Goal: Task Accomplishment & Management: Manage account settings

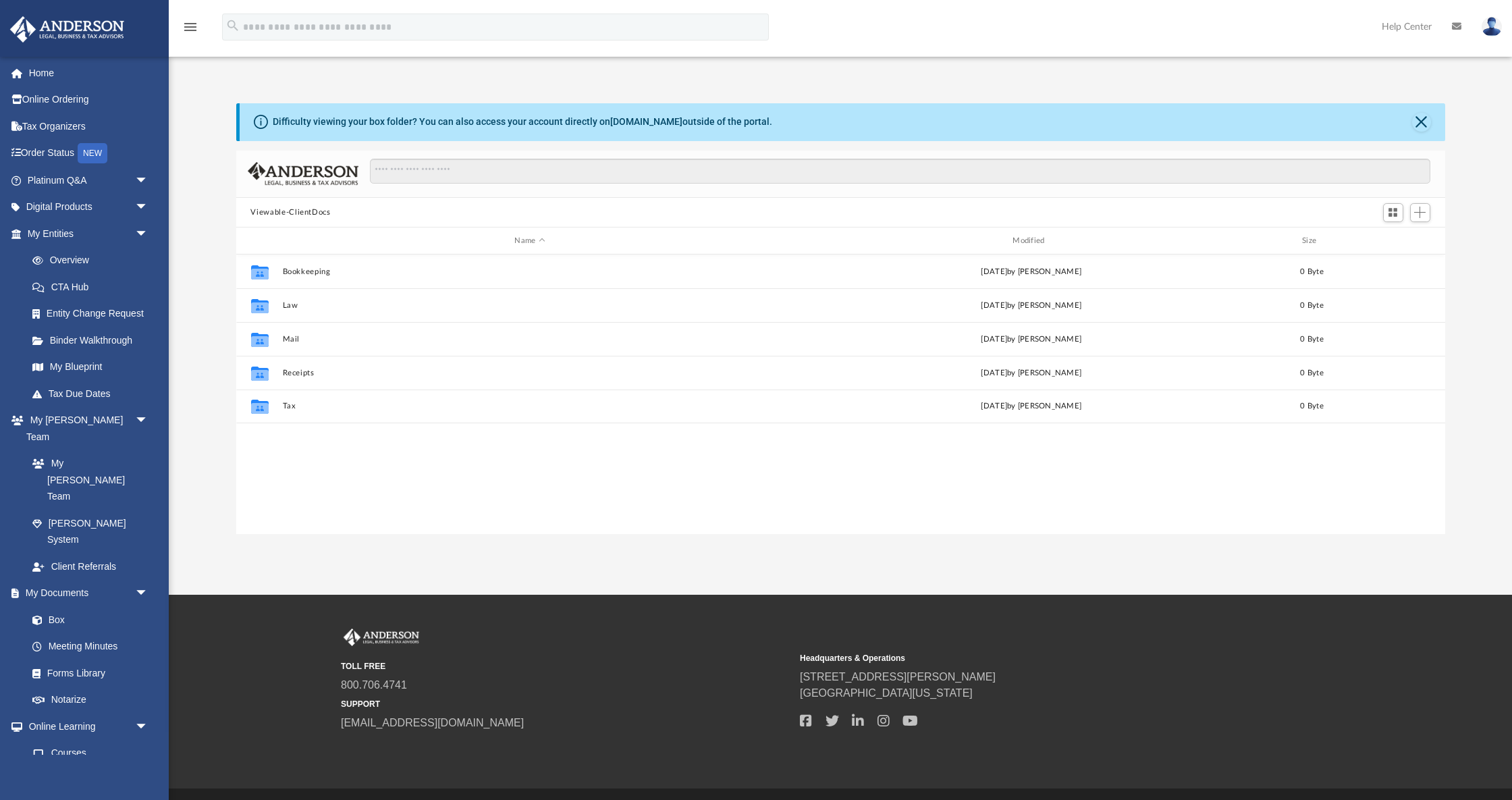
scroll to position [307, 1209]
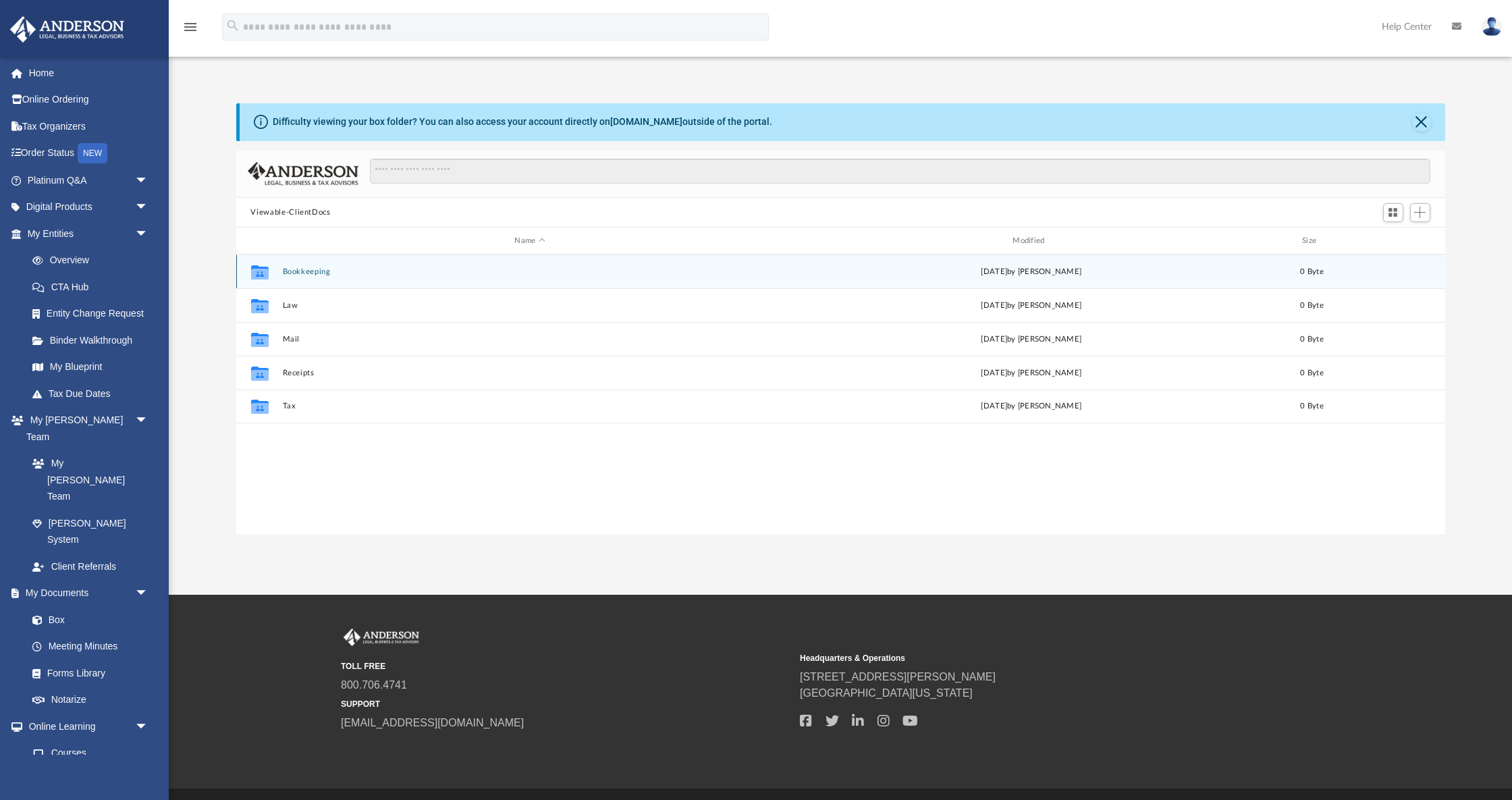
click at [332, 274] on button "Bookkeeping" at bounding box center [530, 272] width 496 height 9
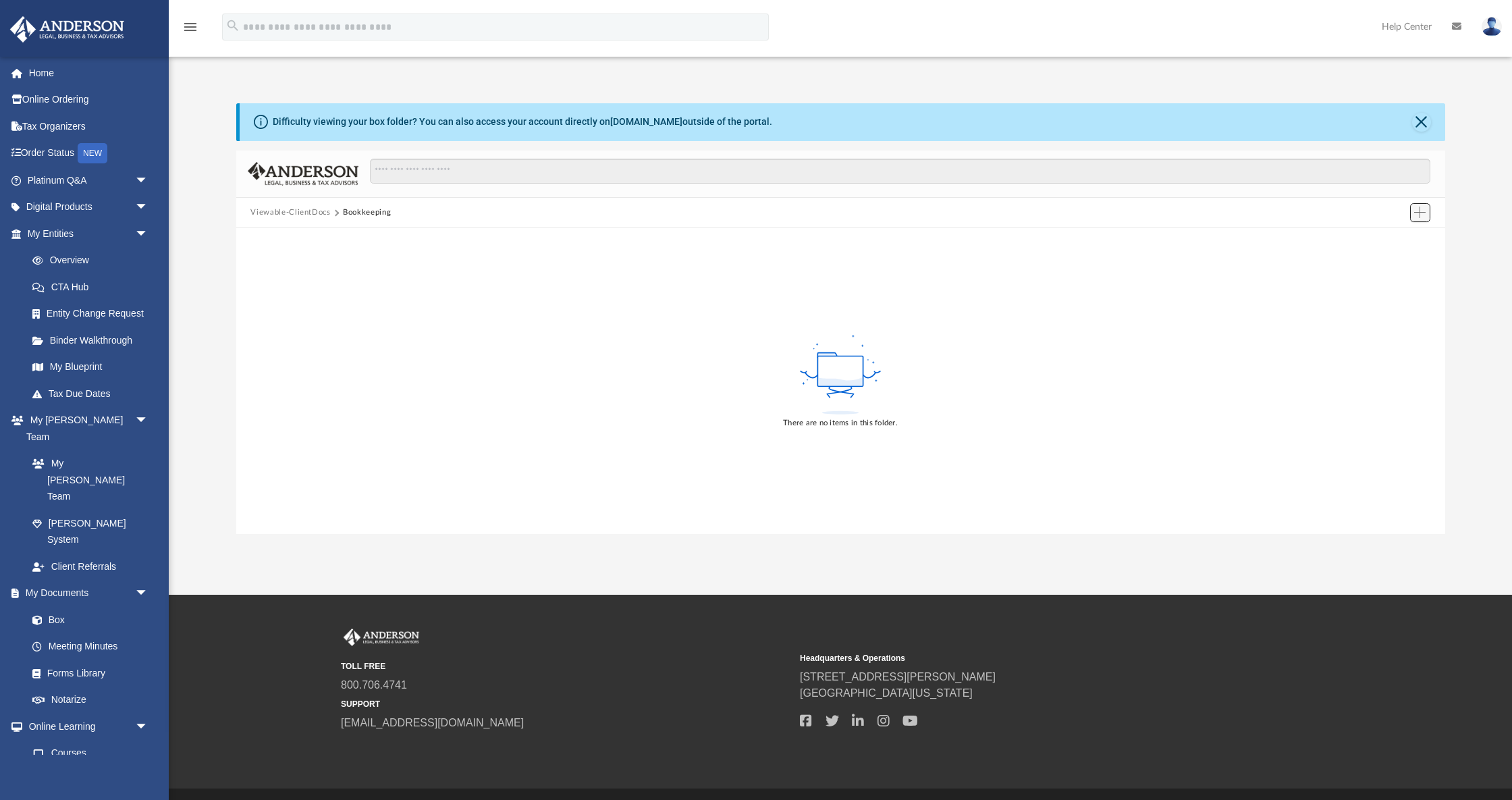
click at [1421, 212] on span "Add" at bounding box center [1420, 213] width 12 height 12
click at [1400, 238] on li "Upload" at bounding box center [1400, 239] width 43 height 14
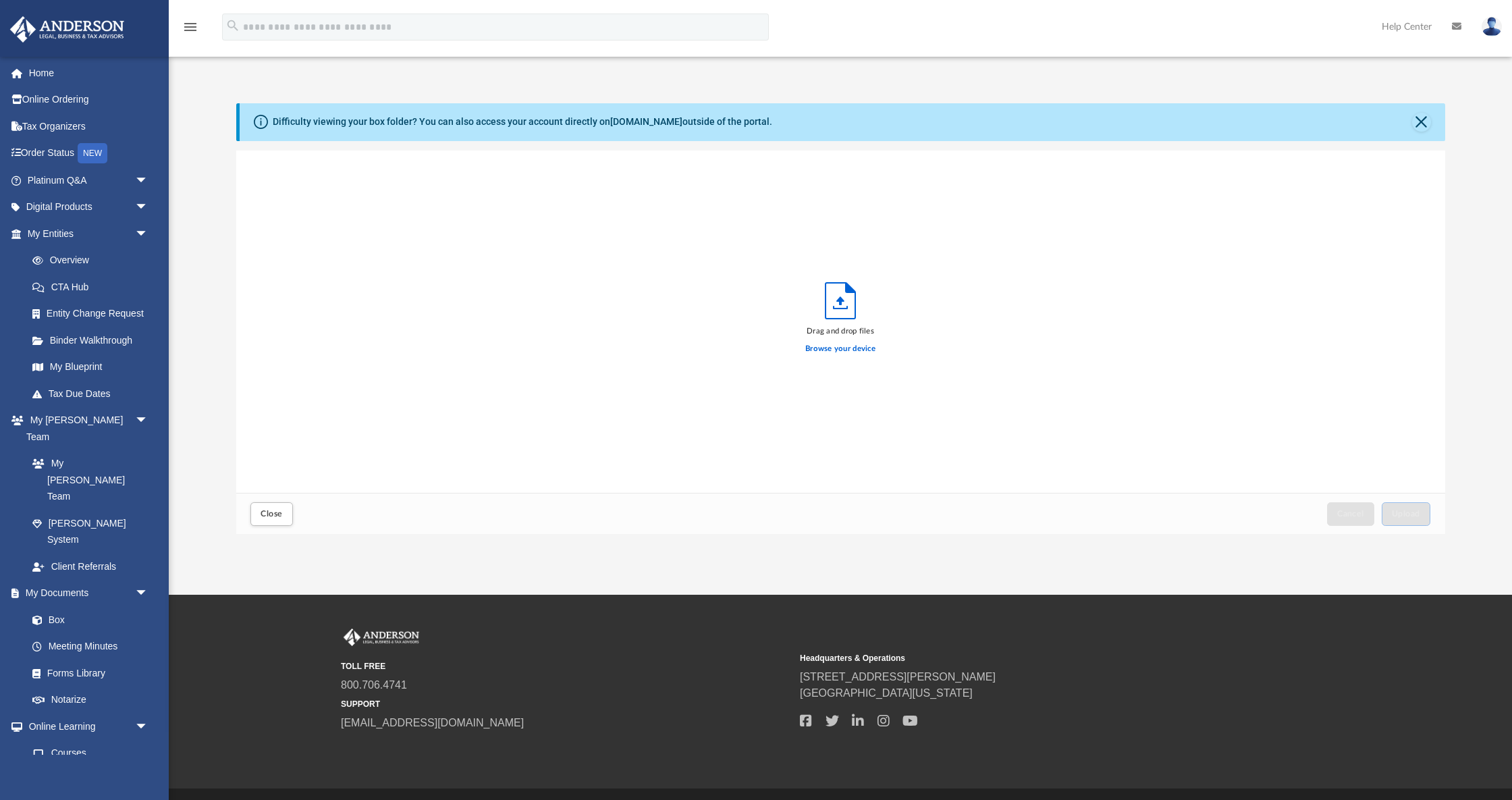
scroll to position [342, 1209]
click at [847, 350] on label "Browse your device" at bounding box center [840, 349] width 70 height 12
click at [0, 0] on input "Browse your device" at bounding box center [0, 0] width 0 height 0
click at [1408, 516] on span "Upload" at bounding box center [1406, 513] width 28 height 8
click at [857, 348] on label "Select More Files" at bounding box center [840, 346] width 61 height 12
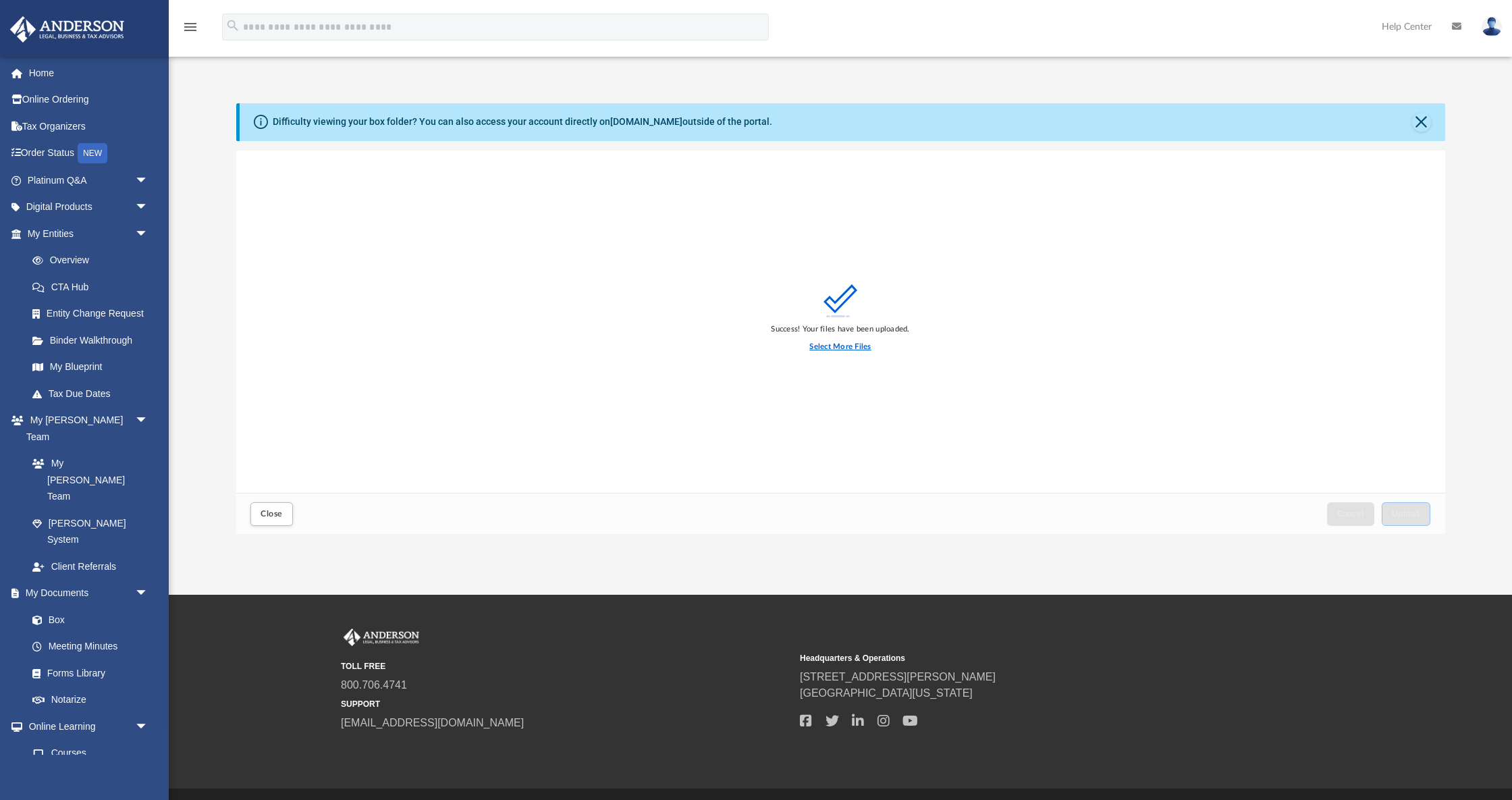
click at [0, 0] on input "Select More Files" at bounding box center [0, 0] width 0 height 0
click at [1411, 515] on span "Upload" at bounding box center [1406, 513] width 28 height 8
click at [50, 606] on link "Box" at bounding box center [94, 619] width 150 height 27
click at [276, 515] on span "Close" at bounding box center [271, 513] width 21 height 8
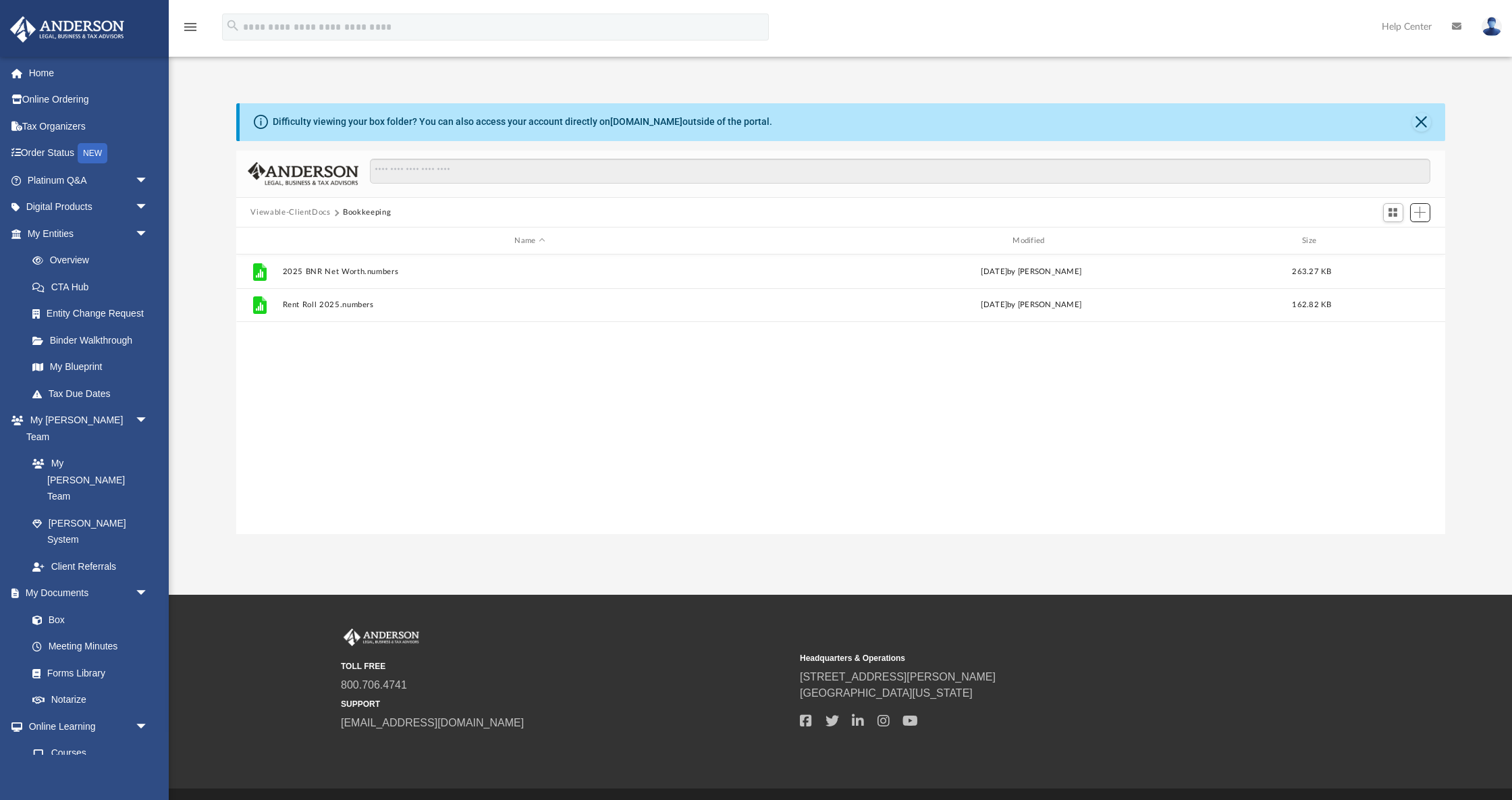
scroll to position [307, 1209]
click at [1393, 207] on span "Switch to Grid View" at bounding box center [1393, 213] width 12 height 12
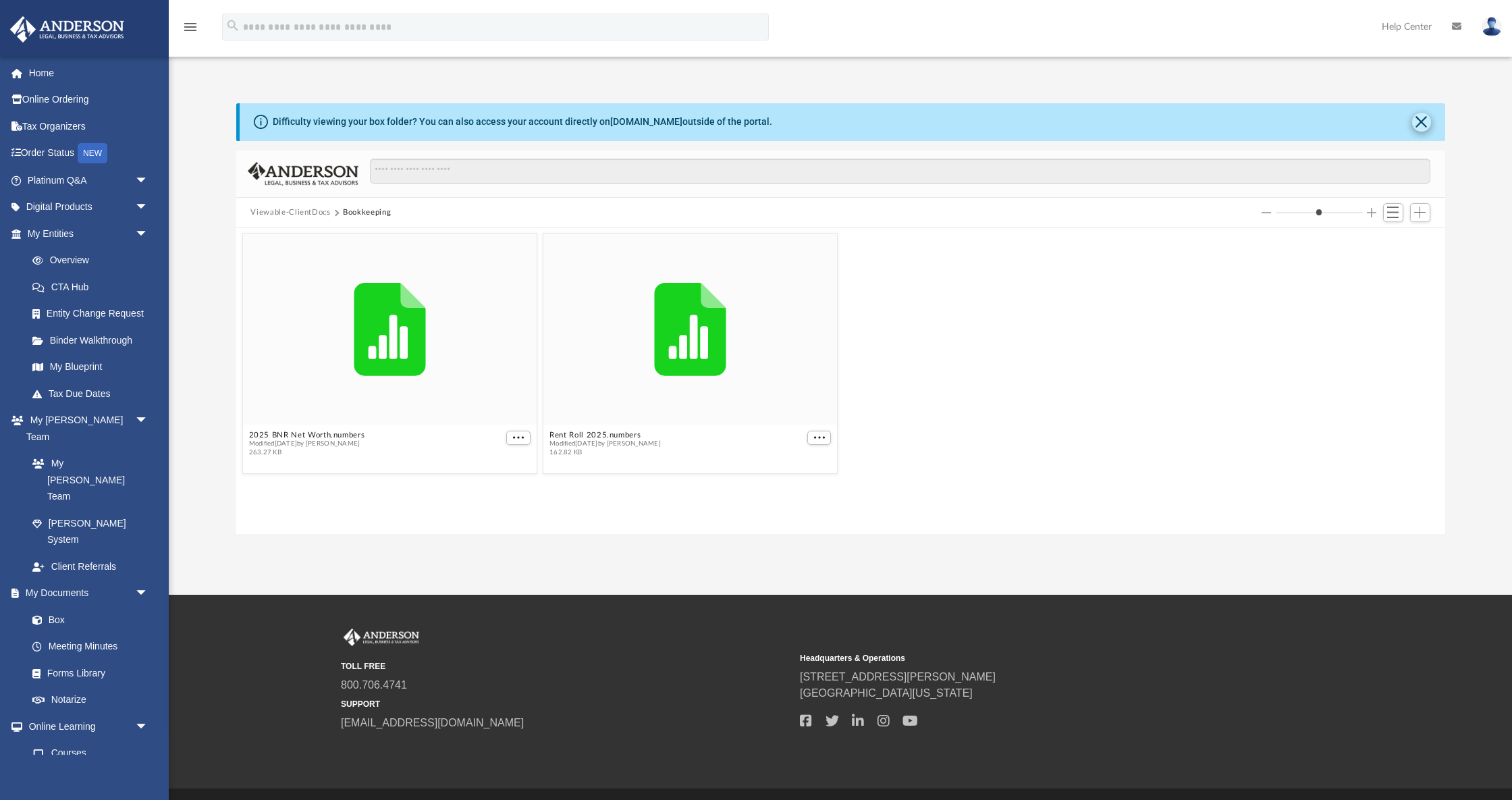
click at [1422, 123] on button "Close" at bounding box center [1422, 123] width 19 height 19
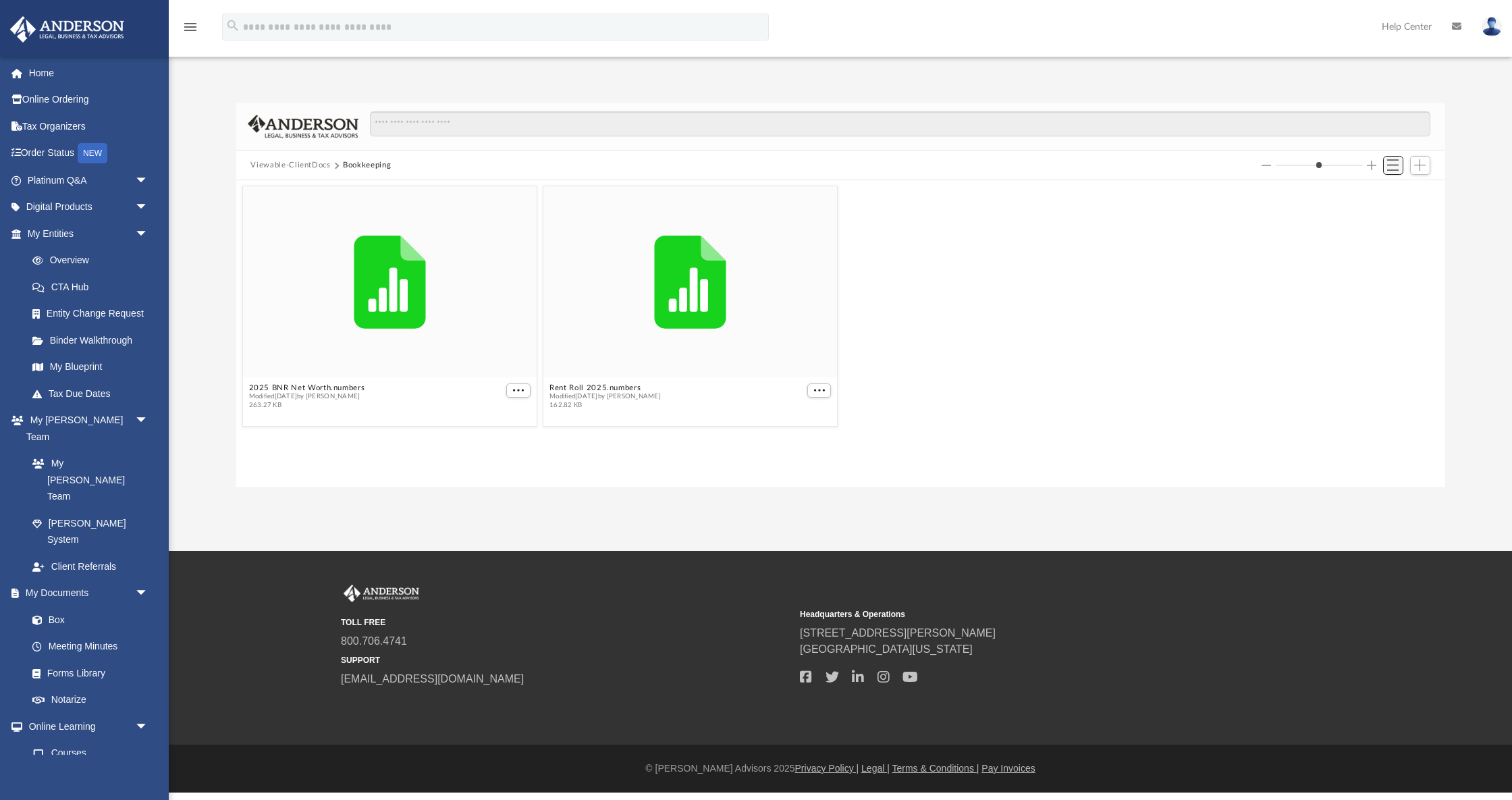
click at [1397, 163] on span "Switch to List View" at bounding box center [1393, 165] width 12 height 12
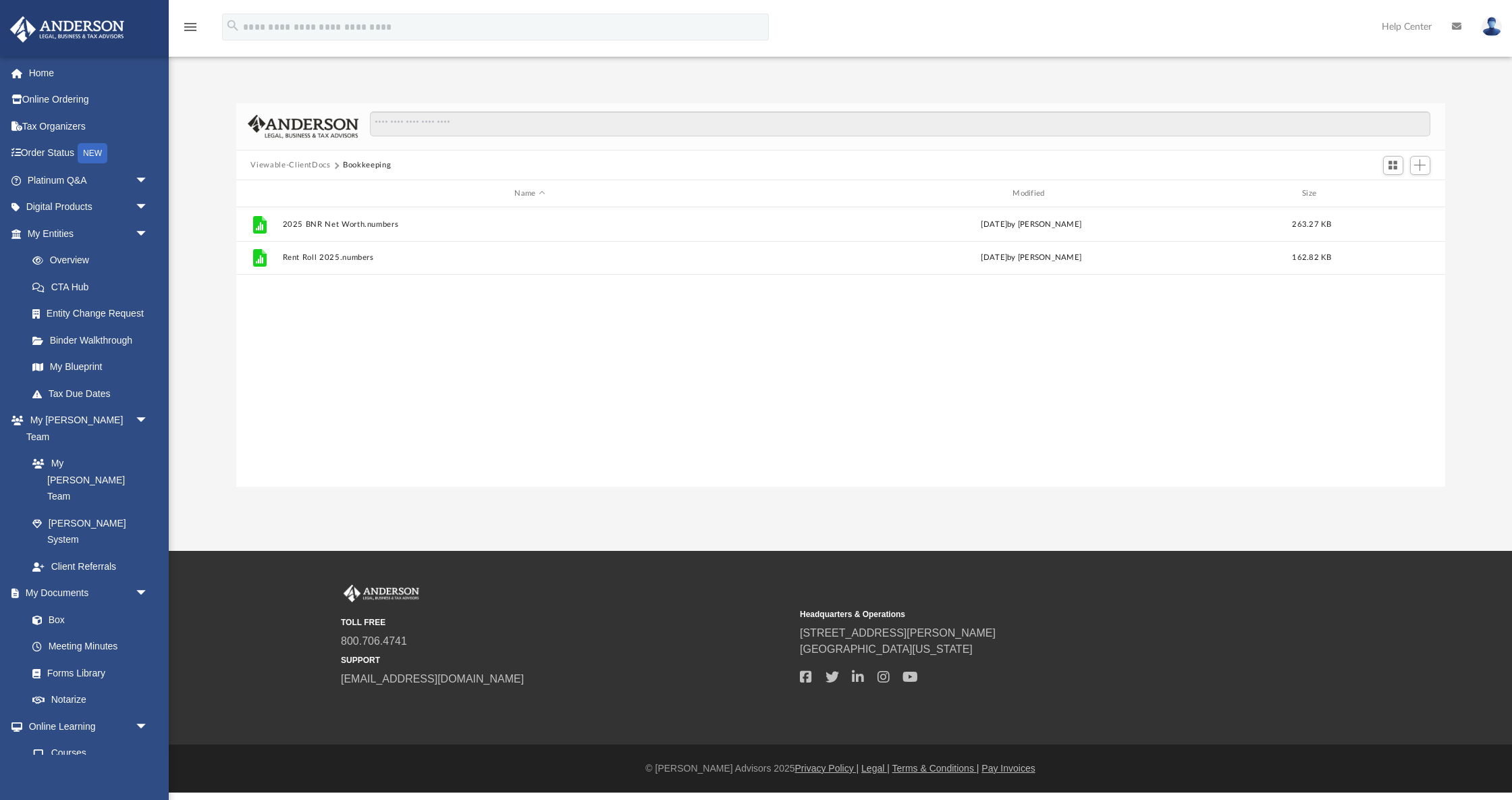
click at [313, 165] on button "Viewable-ClientDocs" at bounding box center [290, 165] width 80 height 12
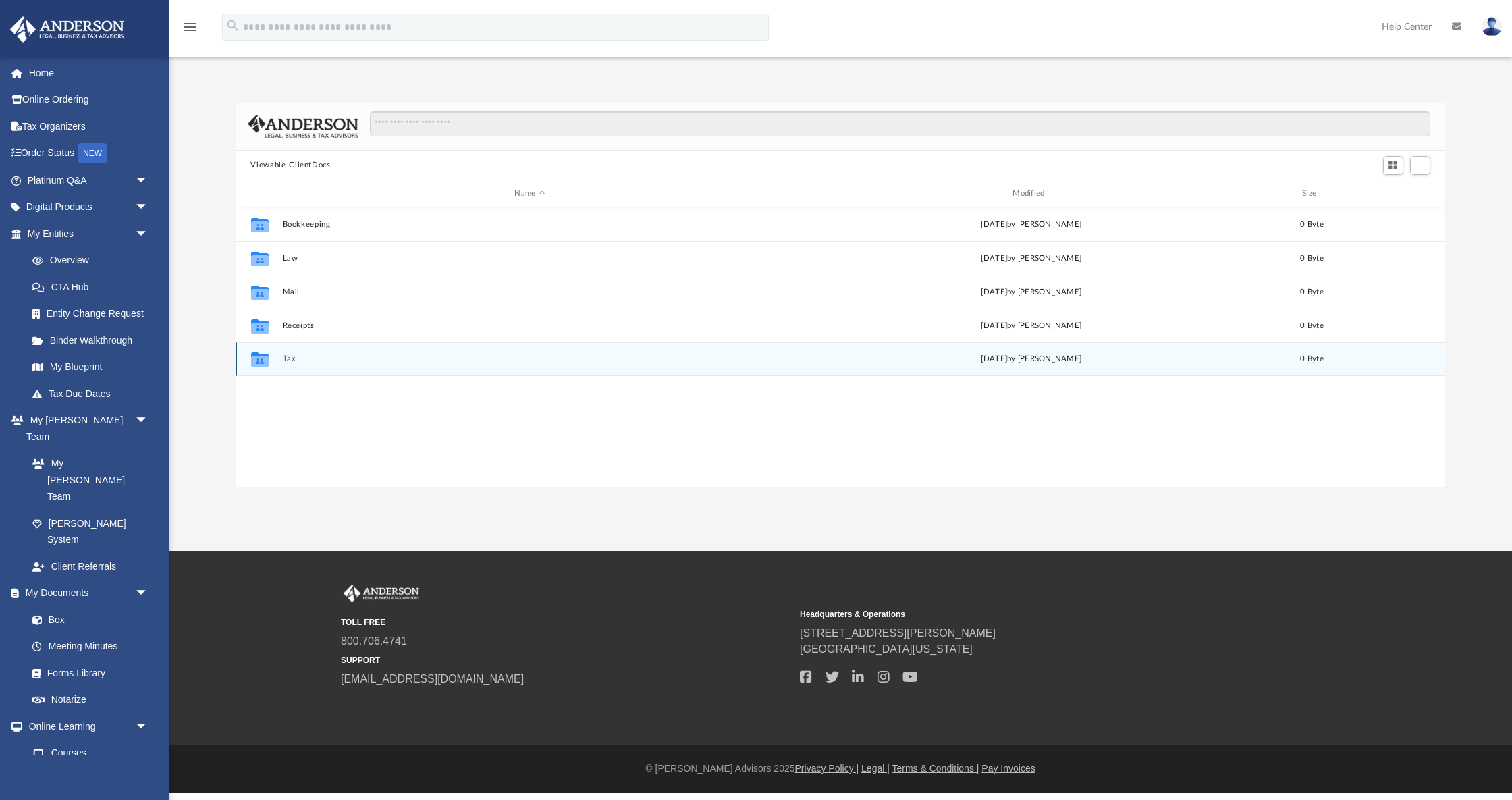
click at [317, 352] on div "Collaborated Folder Tax [DATE] by [PERSON_NAME] 0 Byte" at bounding box center [841, 359] width 1209 height 34
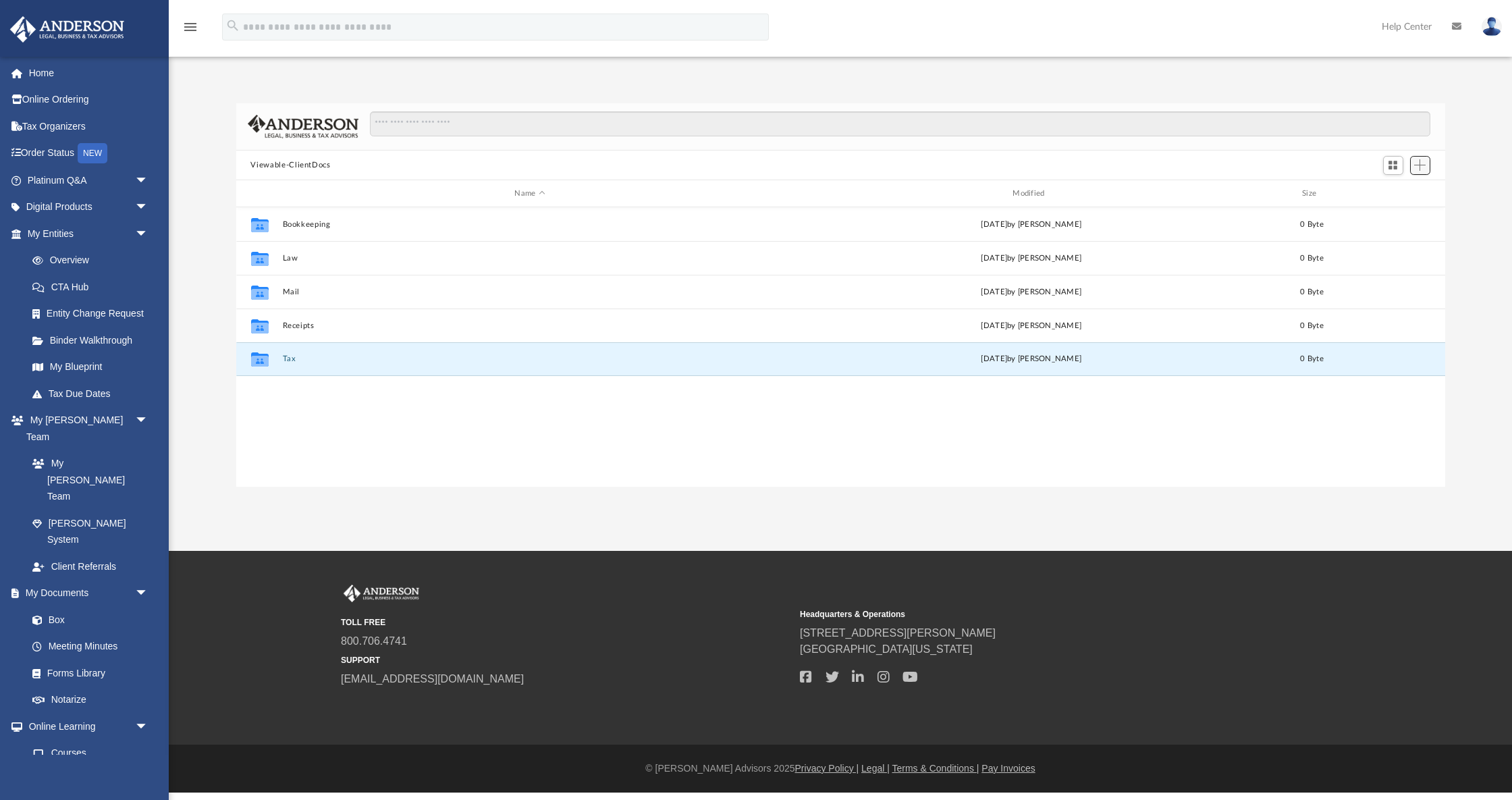
click at [1420, 168] on span "Add" at bounding box center [1420, 165] width 12 height 12
click at [1408, 195] on li "Upload" at bounding box center [1400, 191] width 43 height 14
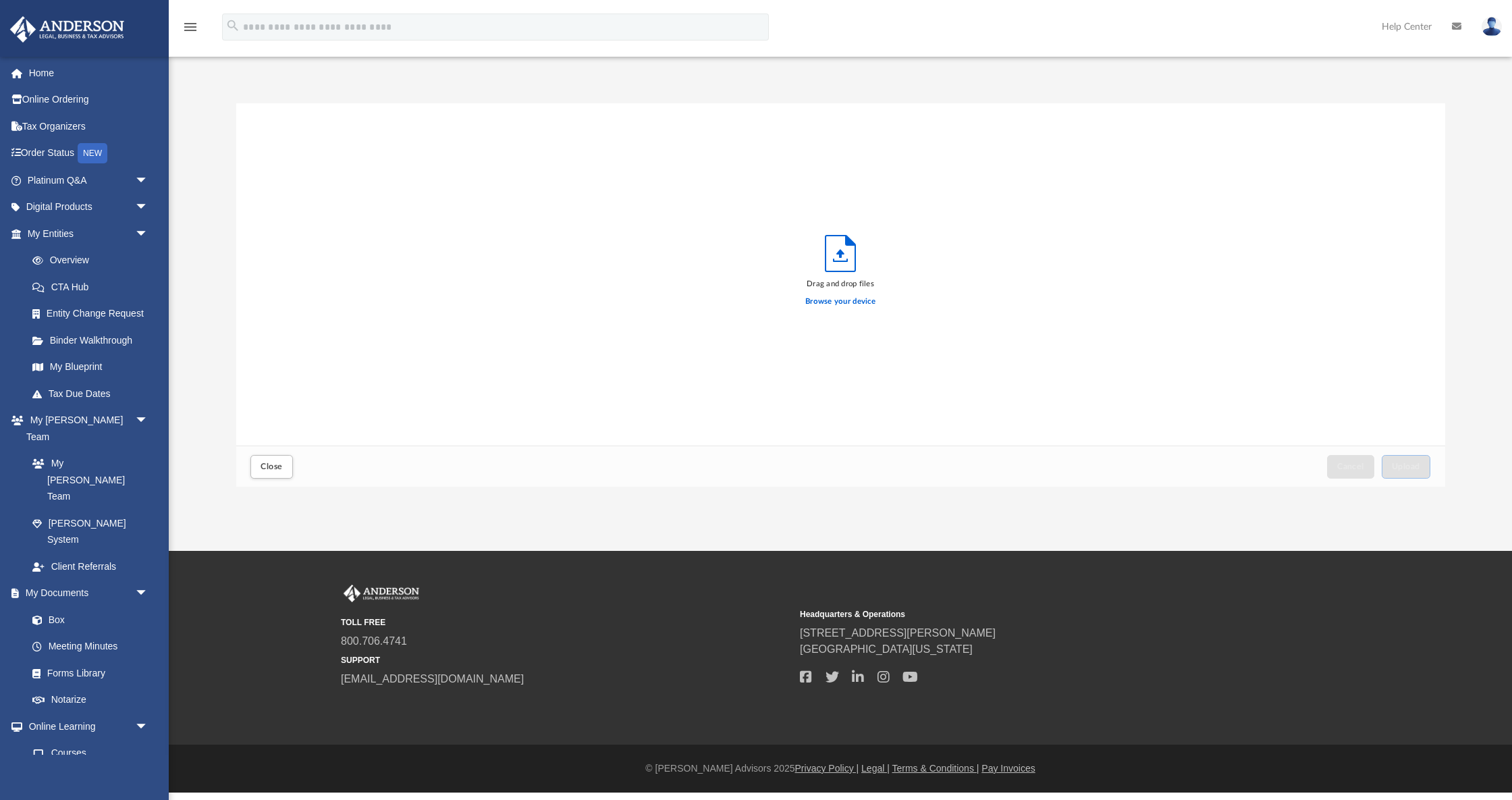
scroll to position [342, 1209]
click at [866, 305] on label "Browse your device" at bounding box center [840, 301] width 70 height 12
click at [0, 0] on input "Browse your device" at bounding box center [0, 0] width 0 height 0
click at [840, 302] on label "Browse your device" at bounding box center [840, 301] width 70 height 12
click at [0, 0] on input "Browse your device" at bounding box center [0, 0] width 0 height 0
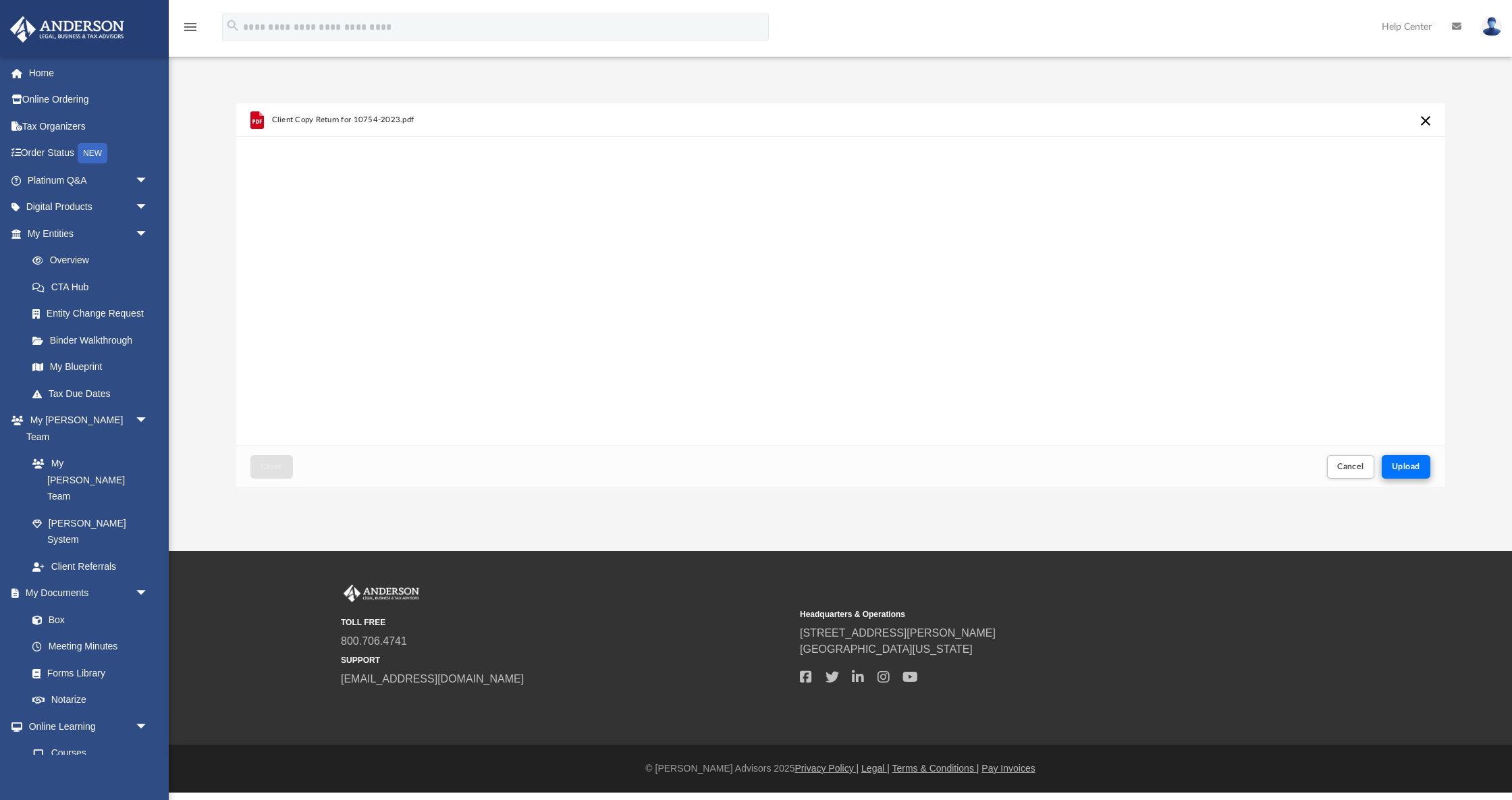
click at [1401, 463] on span "Upload" at bounding box center [1406, 466] width 28 height 8
click at [270, 468] on span "Close" at bounding box center [271, 466] width 21 height 8
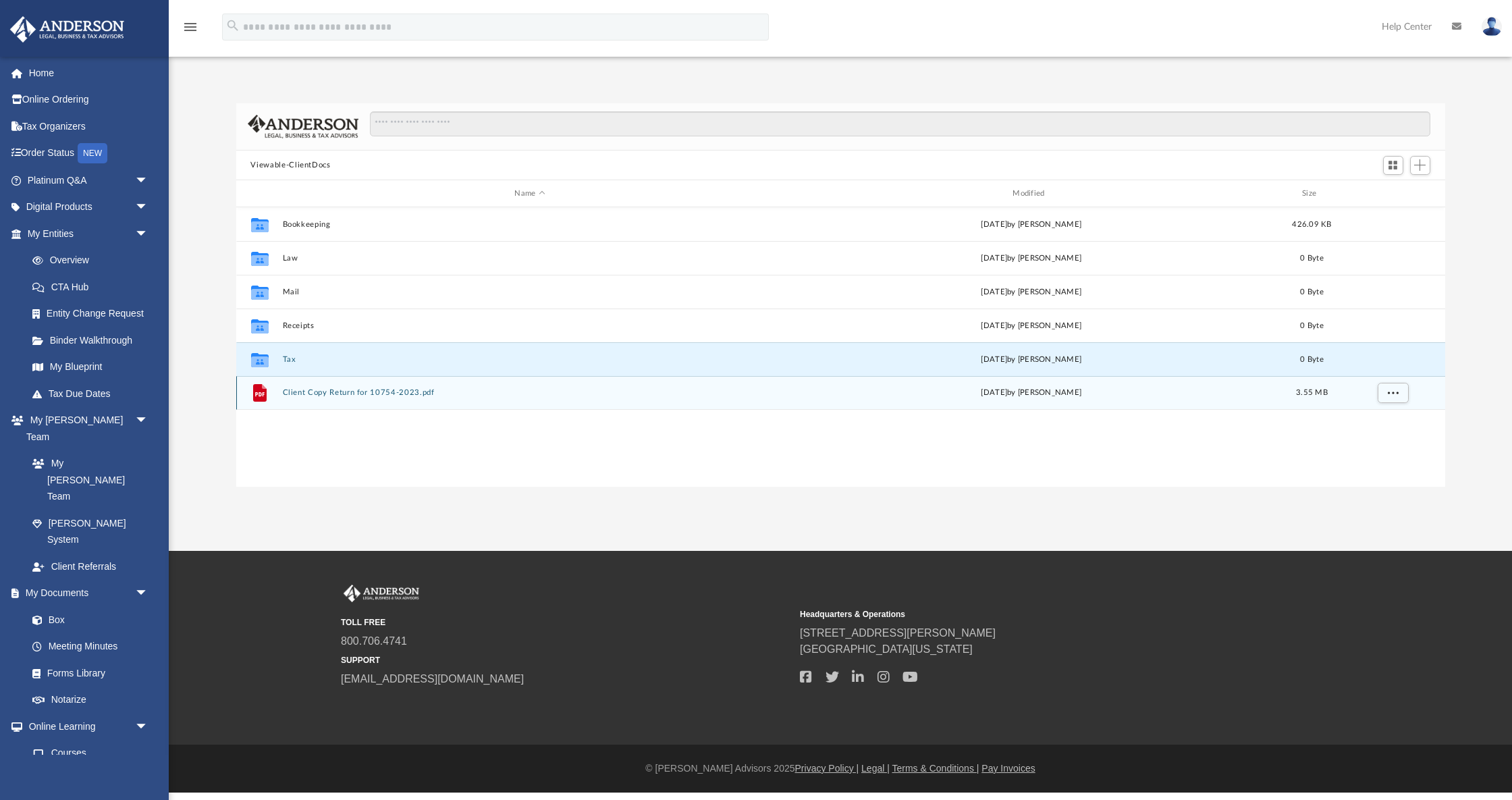
click at [338, 389] on button "Client Copy Return for 10754-2023.pdf" at bounding box center [530, 393] width 496 height 9
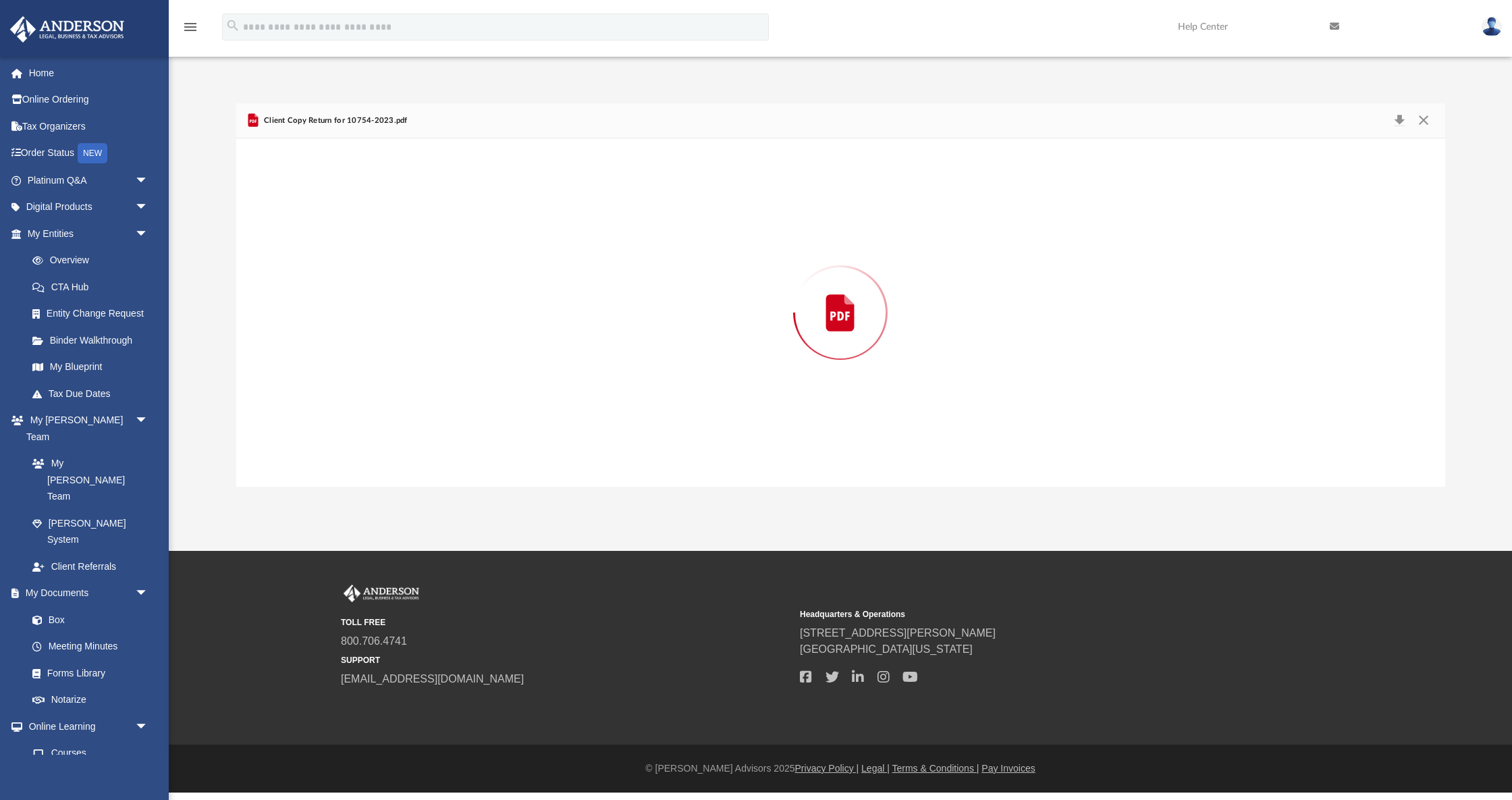
click at [338, 389] on div "Preview" at bounding box center [841, 312] width 1209 height 348
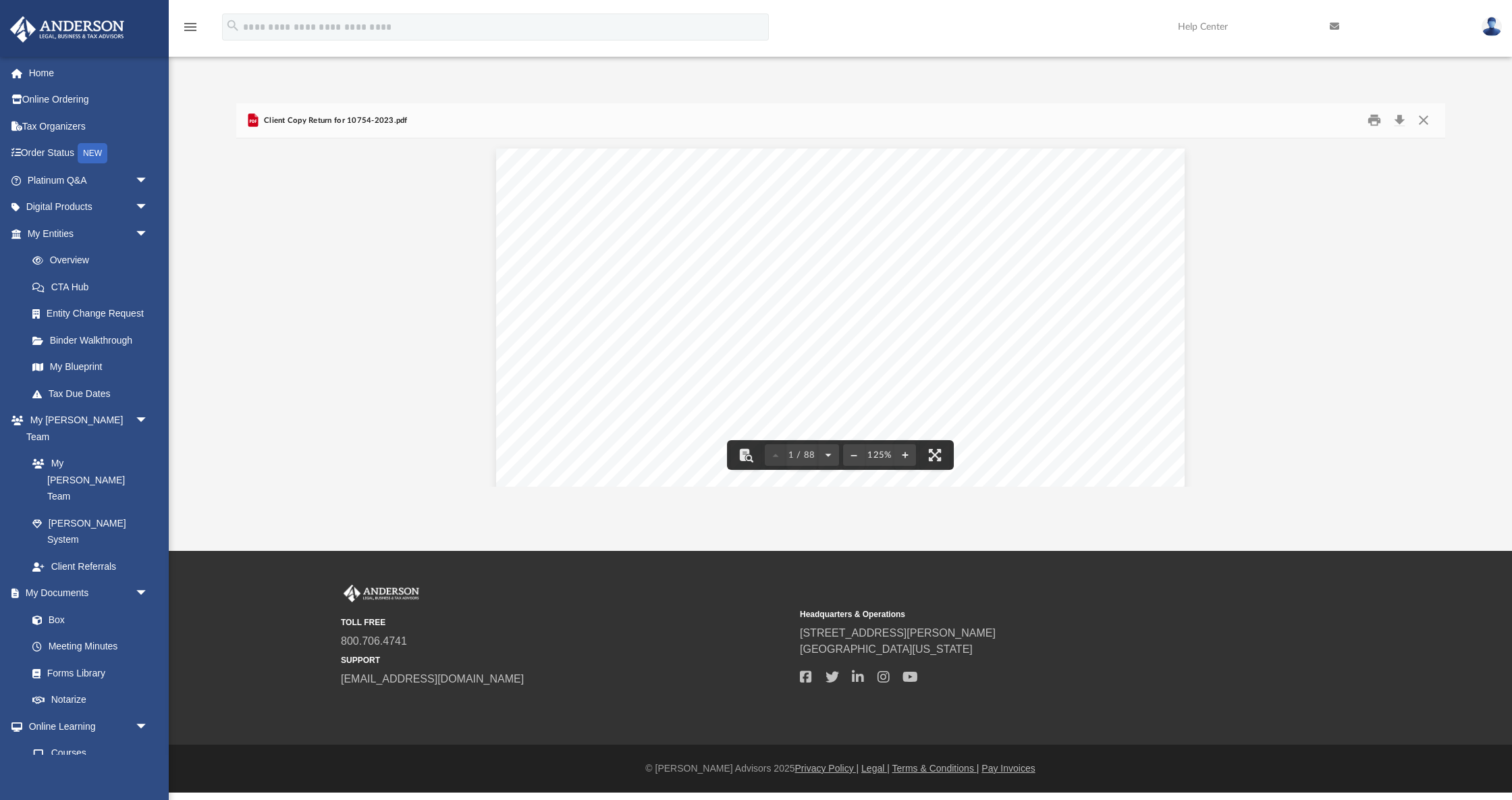
scroll to position [0, 0]
click at [1426, 121] on button "Close" at bounding box center [1423, 120] width 24 height 21
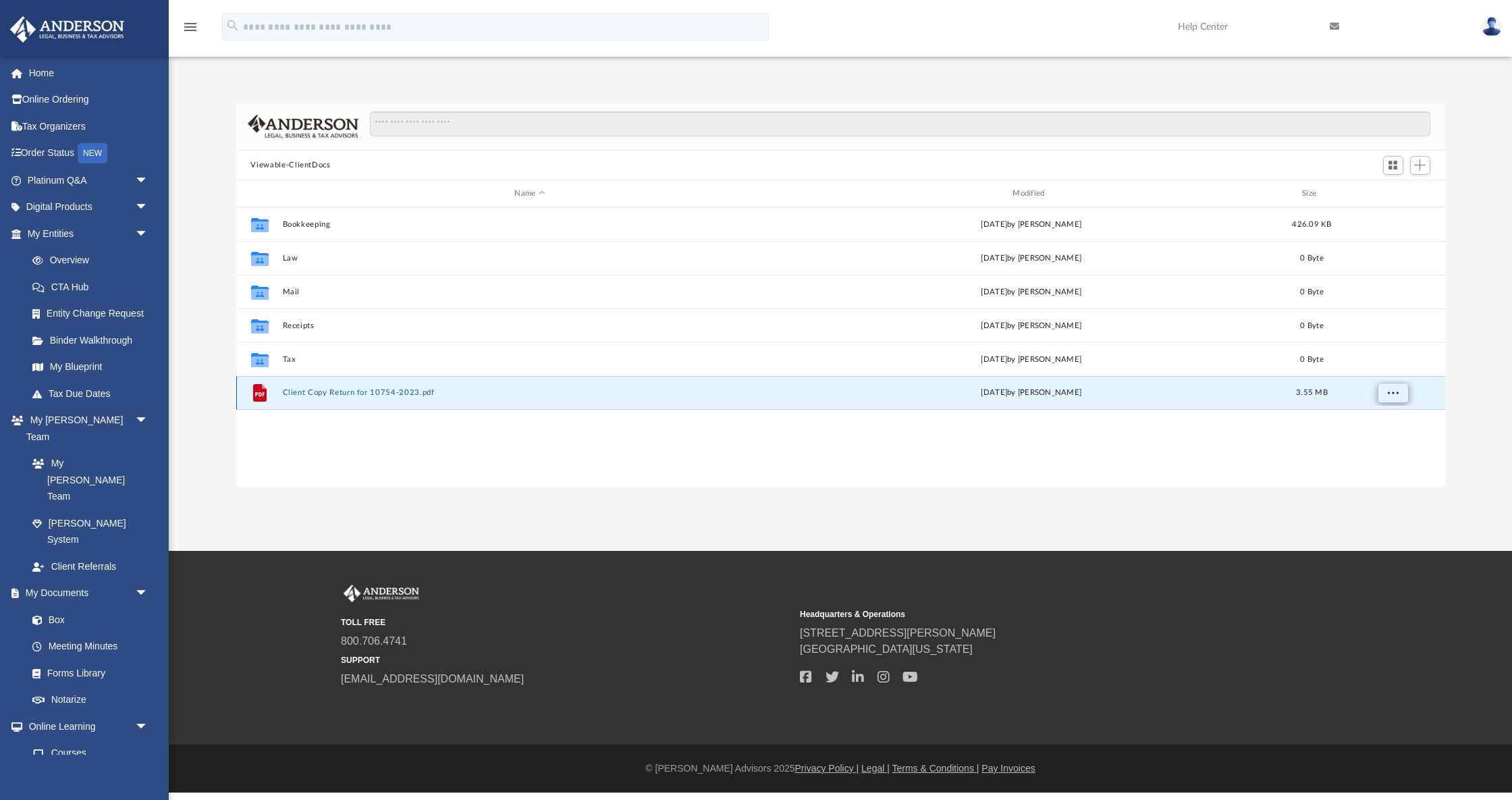
click at [1397, 391] on span "More options" at bounding box center [1392, 392] width 11 height 7
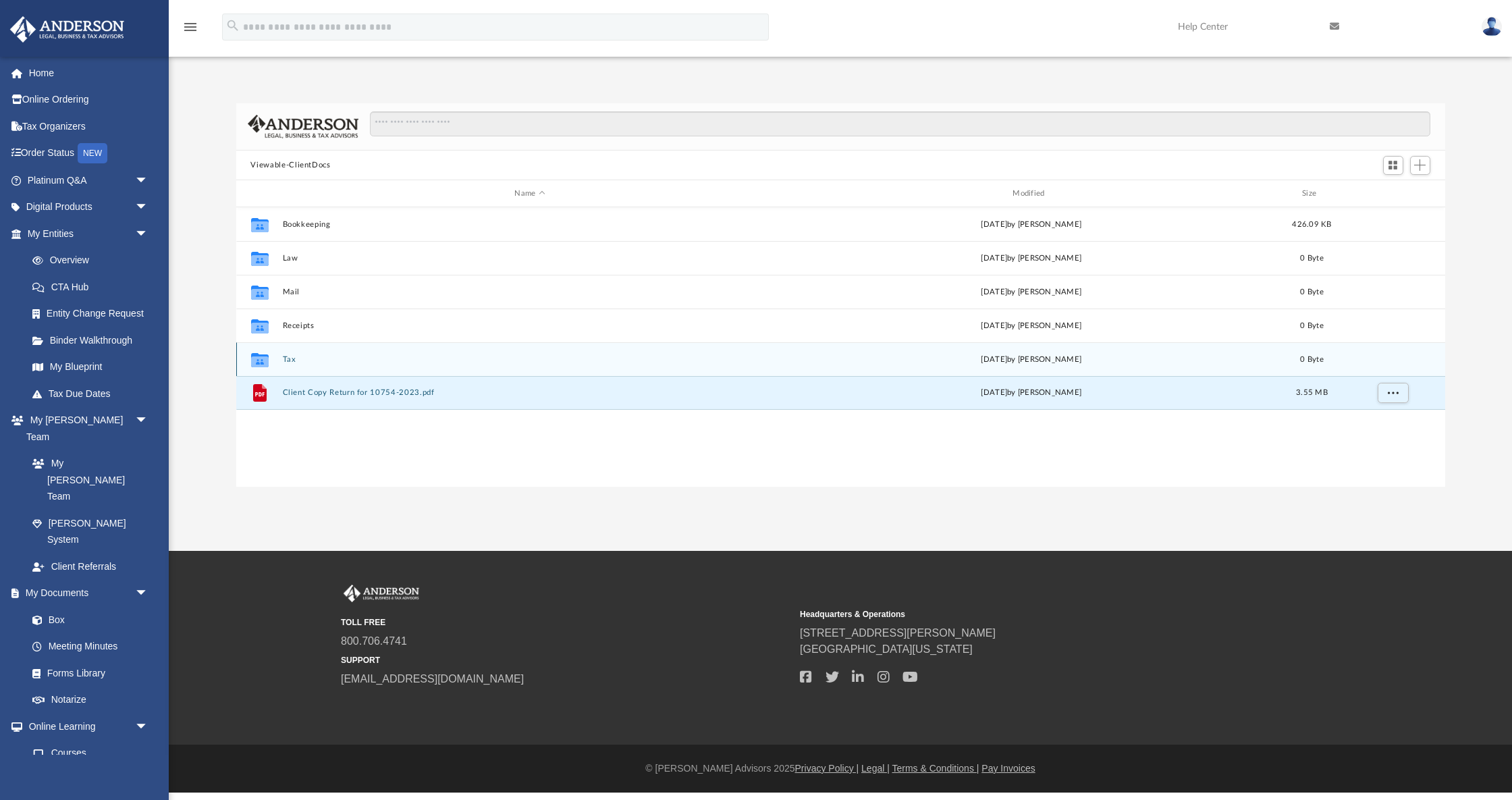
click at [1219, 360] on div "[DATE] by [PERSON_NAME]" at bounding box center [1032, 360] width 496 height 12
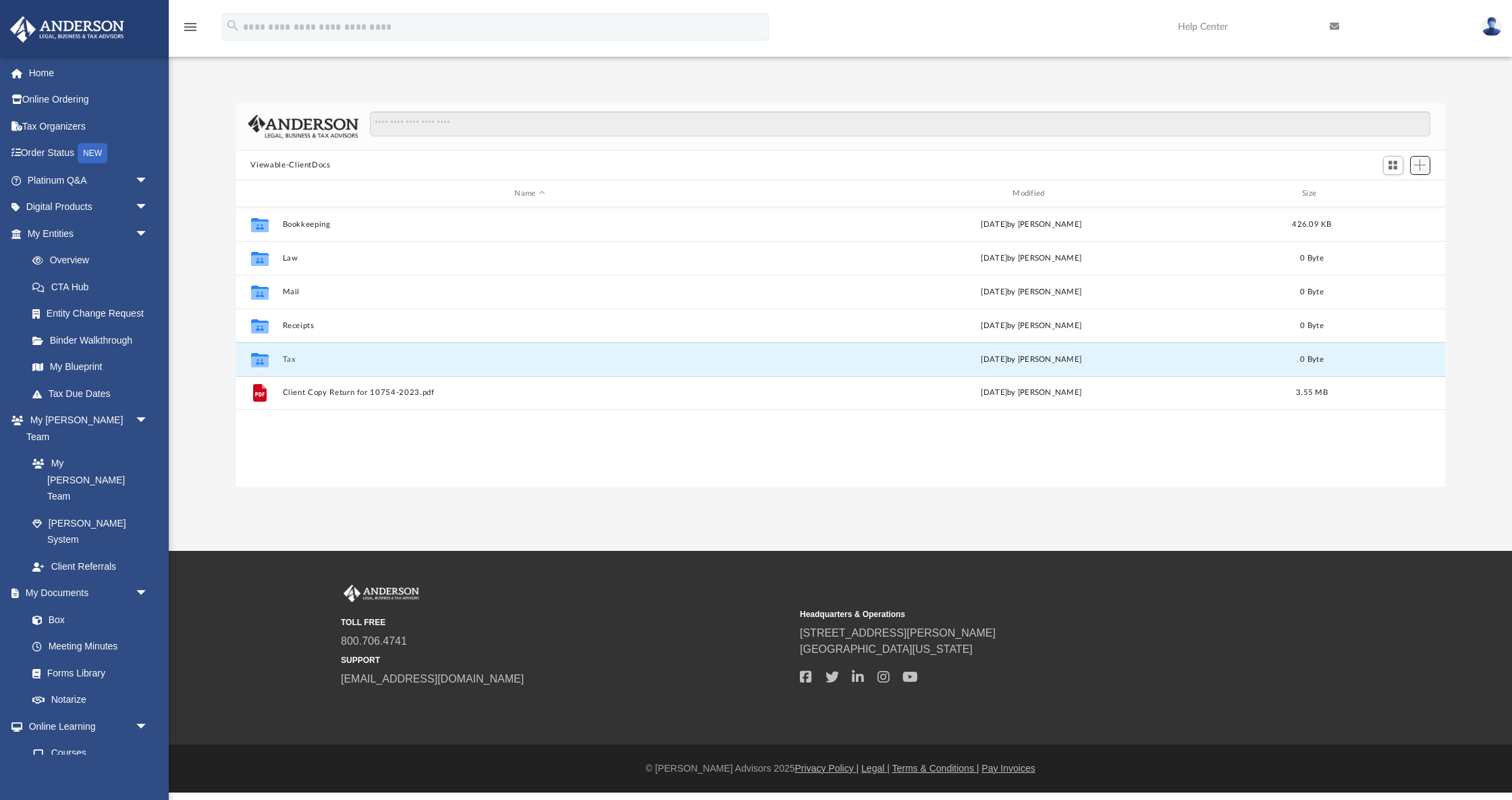
click at [1423, 165] on span "Add" at bounding box center [1420, 165] width 12 height 12
click at [1392, 194] on li "Upload" at bounding box center [1400, 191] width 43 height 14
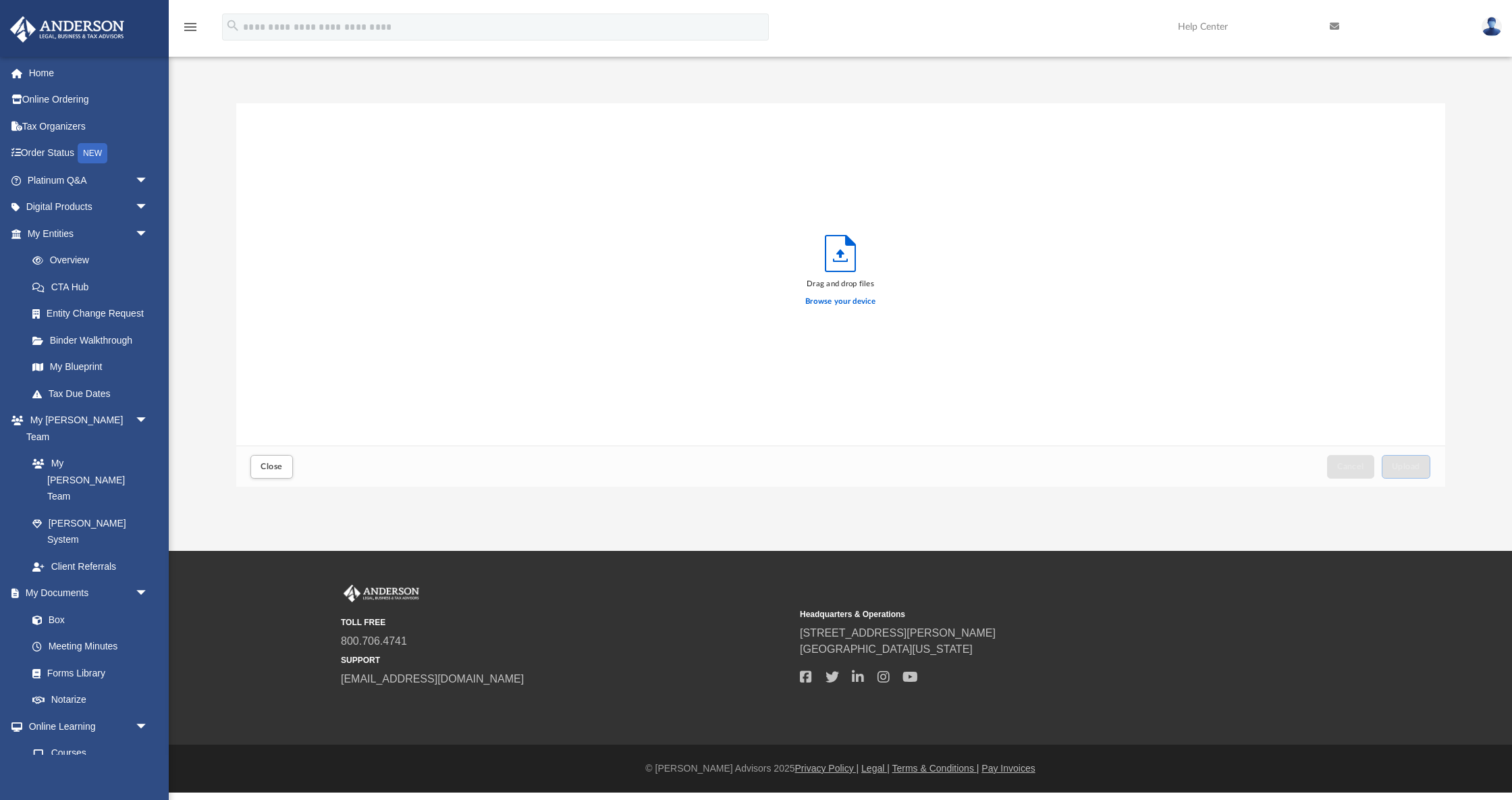
scroll to position [342, 1209]
click at [821, 301] on label "Browse your device" at bounding box center [840, 301] width 70 height 12
click at [0, 0] on input "Browse your device" at bounding box center [0, 0] width 0 height 0
click at [1411, 465] on span "Upload" at bounding box center [1406, 466] width 28 height 8
click at [276, 468] on span "Close" at bounding box center [271, 466] width 21 height 8
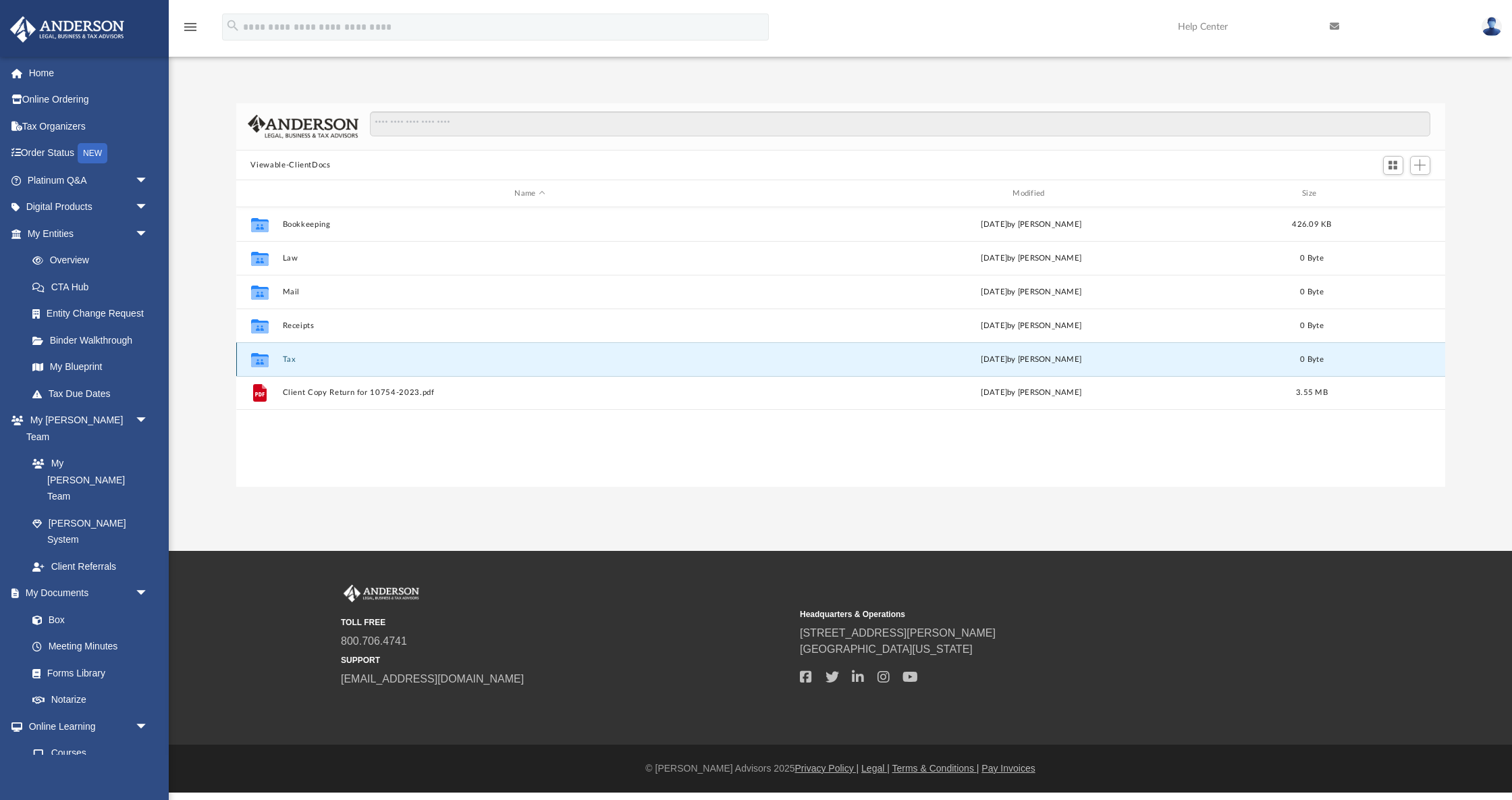
click at [339, 362] on button "Tax" at bounding box center [530, 360] width 496 height 9
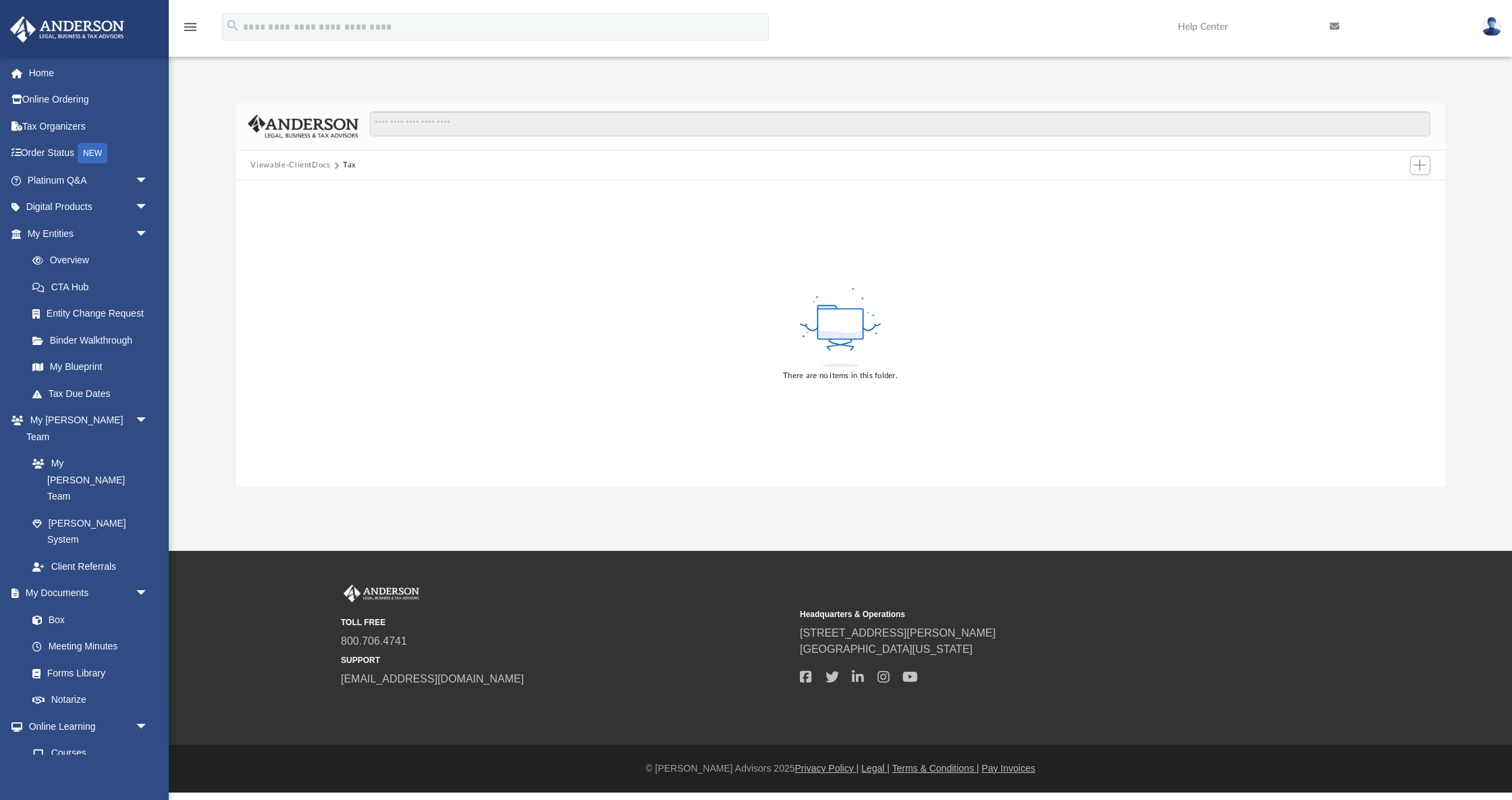
click at [313, 161] on button "Viewable-ClientDocs" at bounding box center [290, 165] width 80 height 12
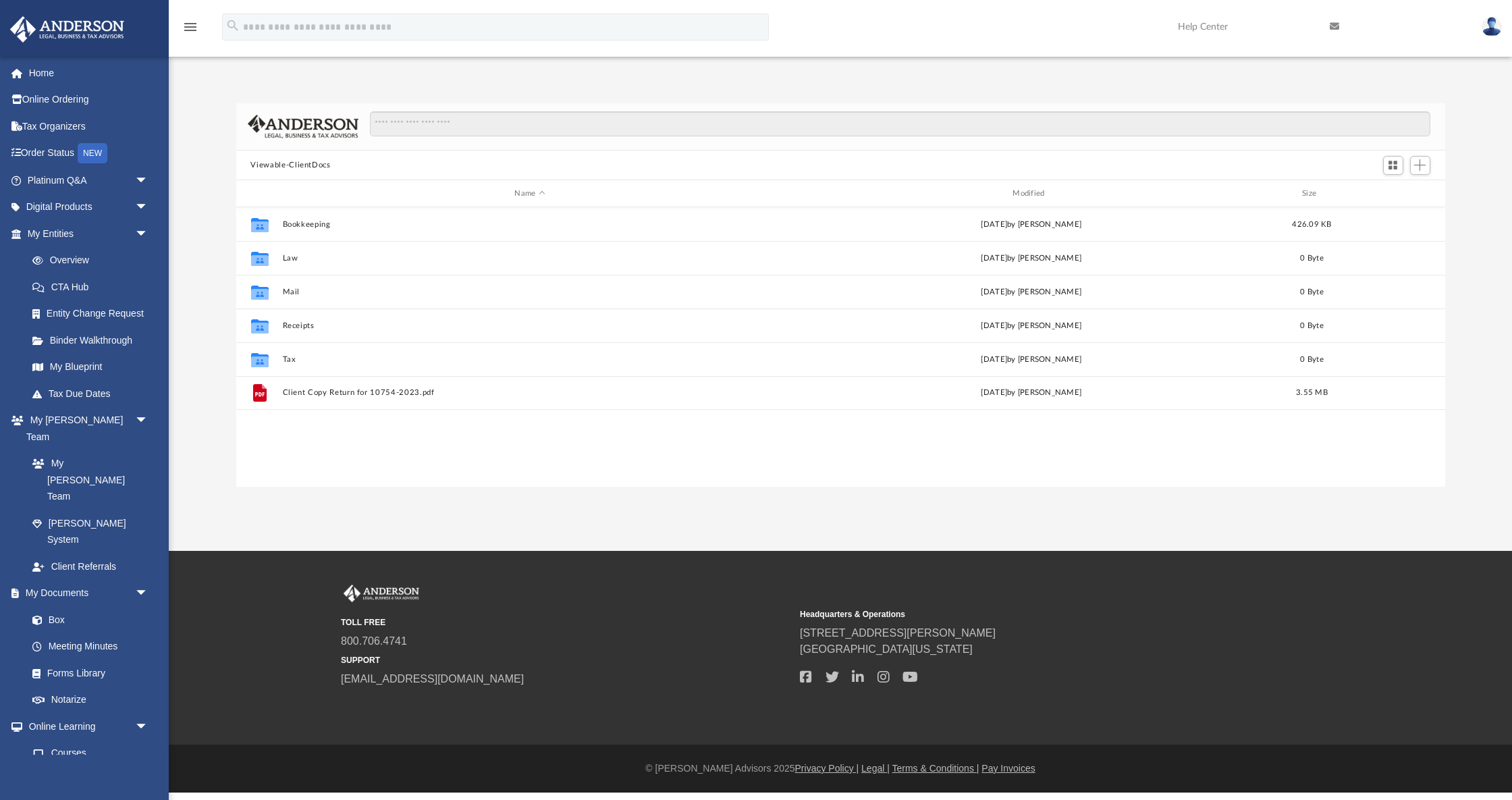
scroll to position [1, 1]
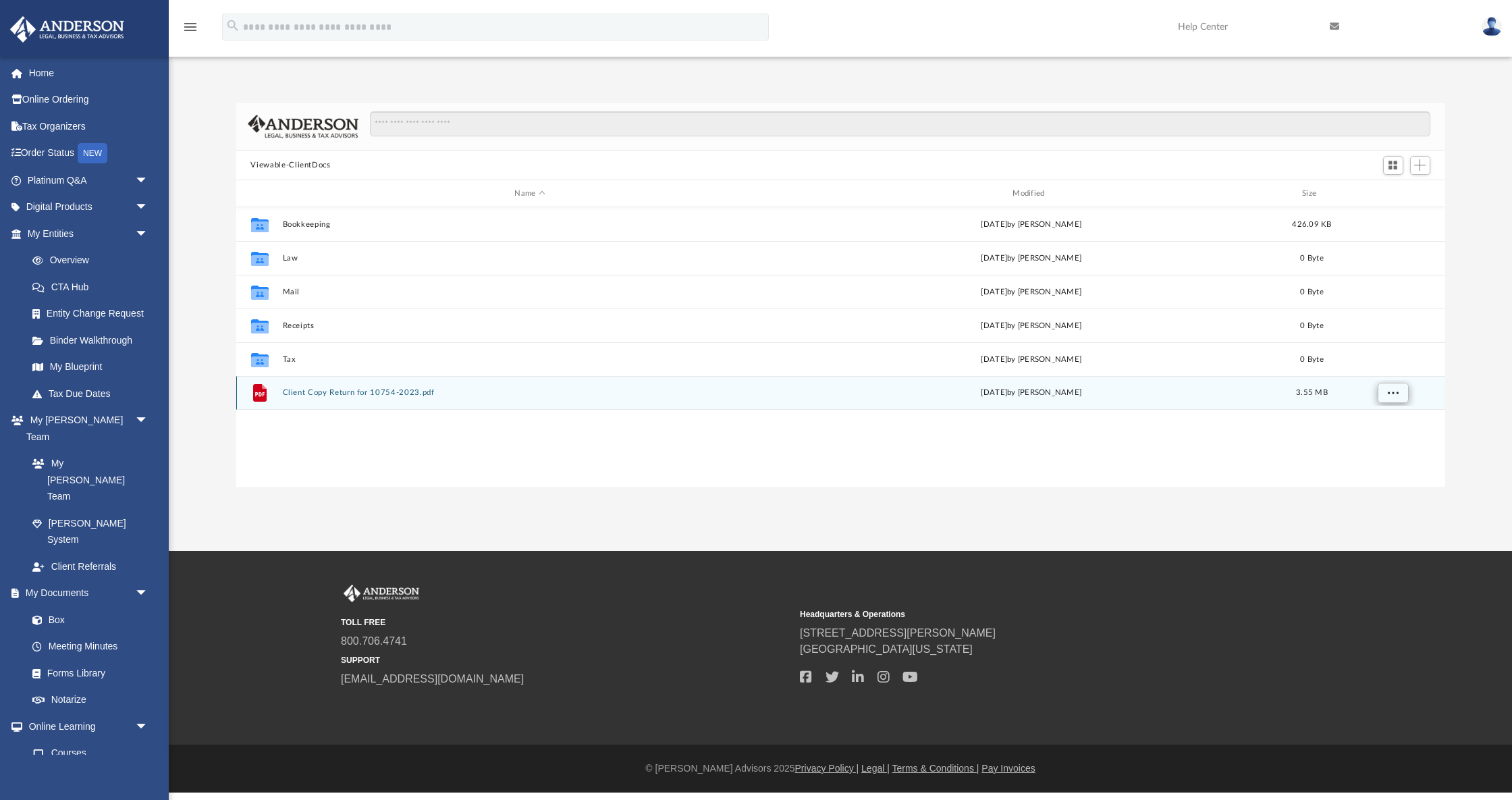
click at [1389, 394] on span "More options" at bounding box center [1392, 392] width 11 height 7
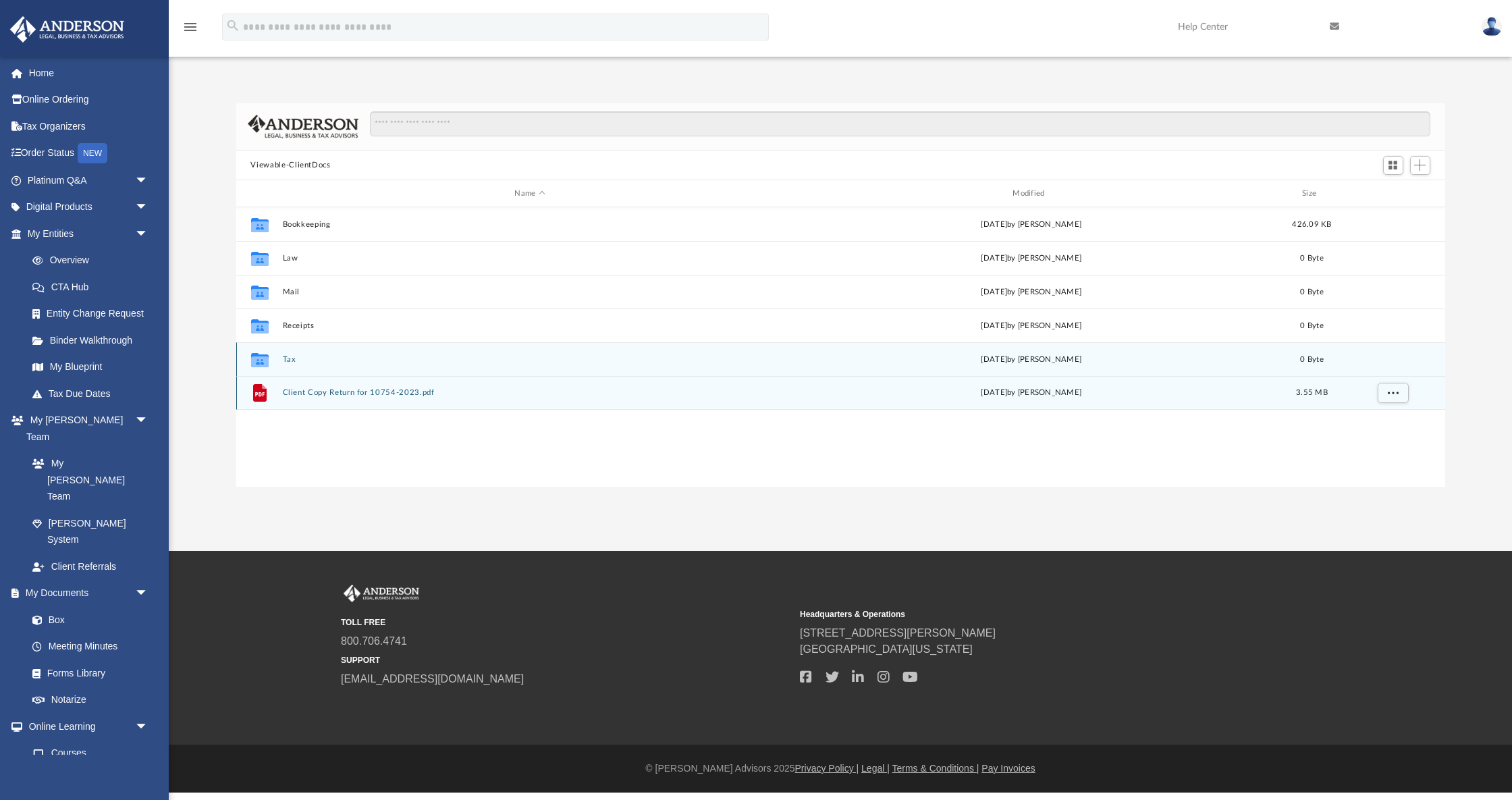
drag, startPoint x: 302, startPoint y: 392, endPoint x: 316, endPoint y: 352, distance: 42.4
click at [316, 352] on div "Collaborated Folder Bookkeeping [DATE] by [PERSON_NAME] 426.09 KB Collaborated …" at bounding box center [841, 308] width 1209 height 202
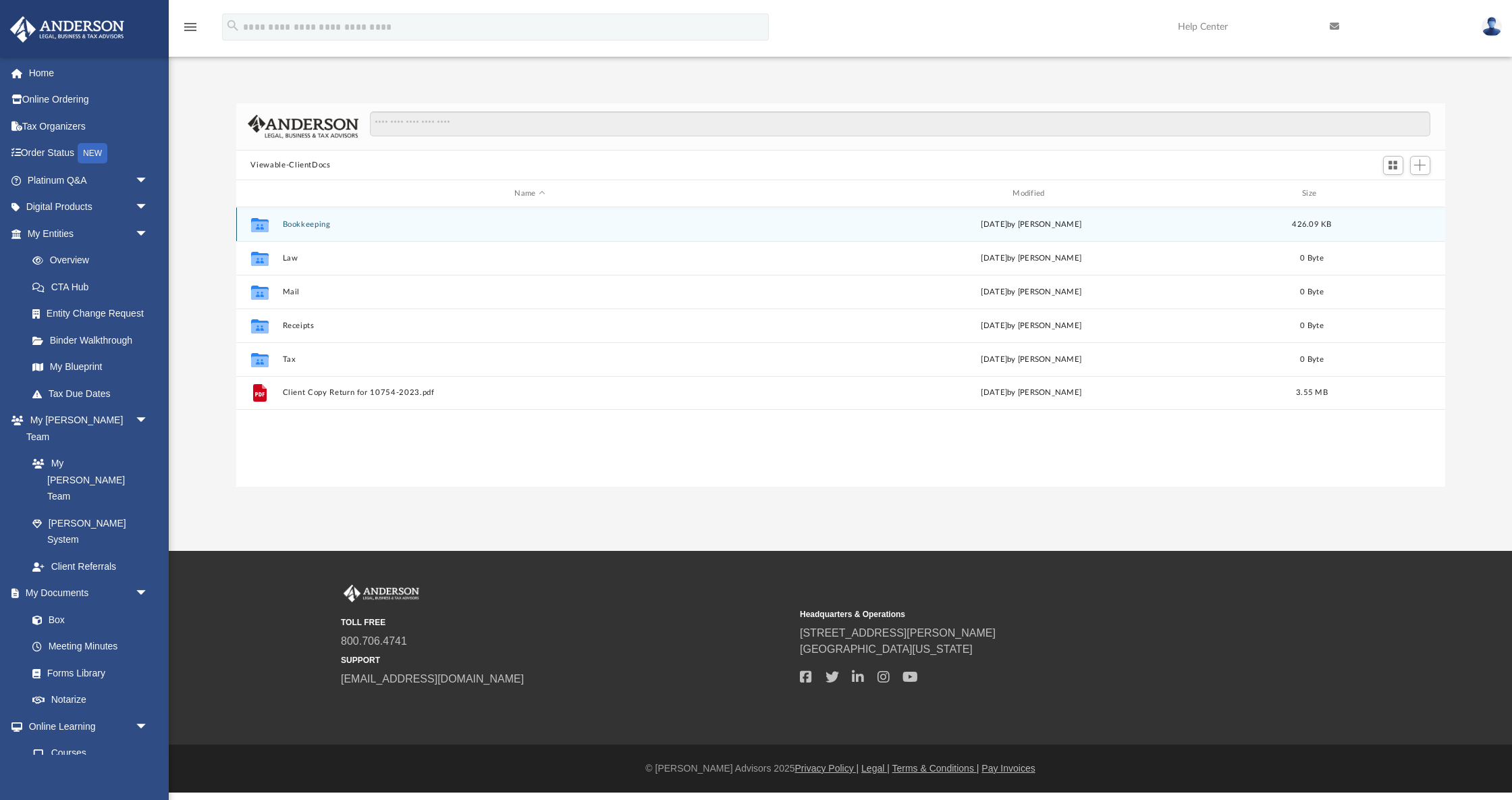
click at [319, 229] on div "Collaborated Folder Bookkeeping [DATE] by [PERSON_NAME] 426.09 KB" at bounding box center [841, 224] width 1209 height 34
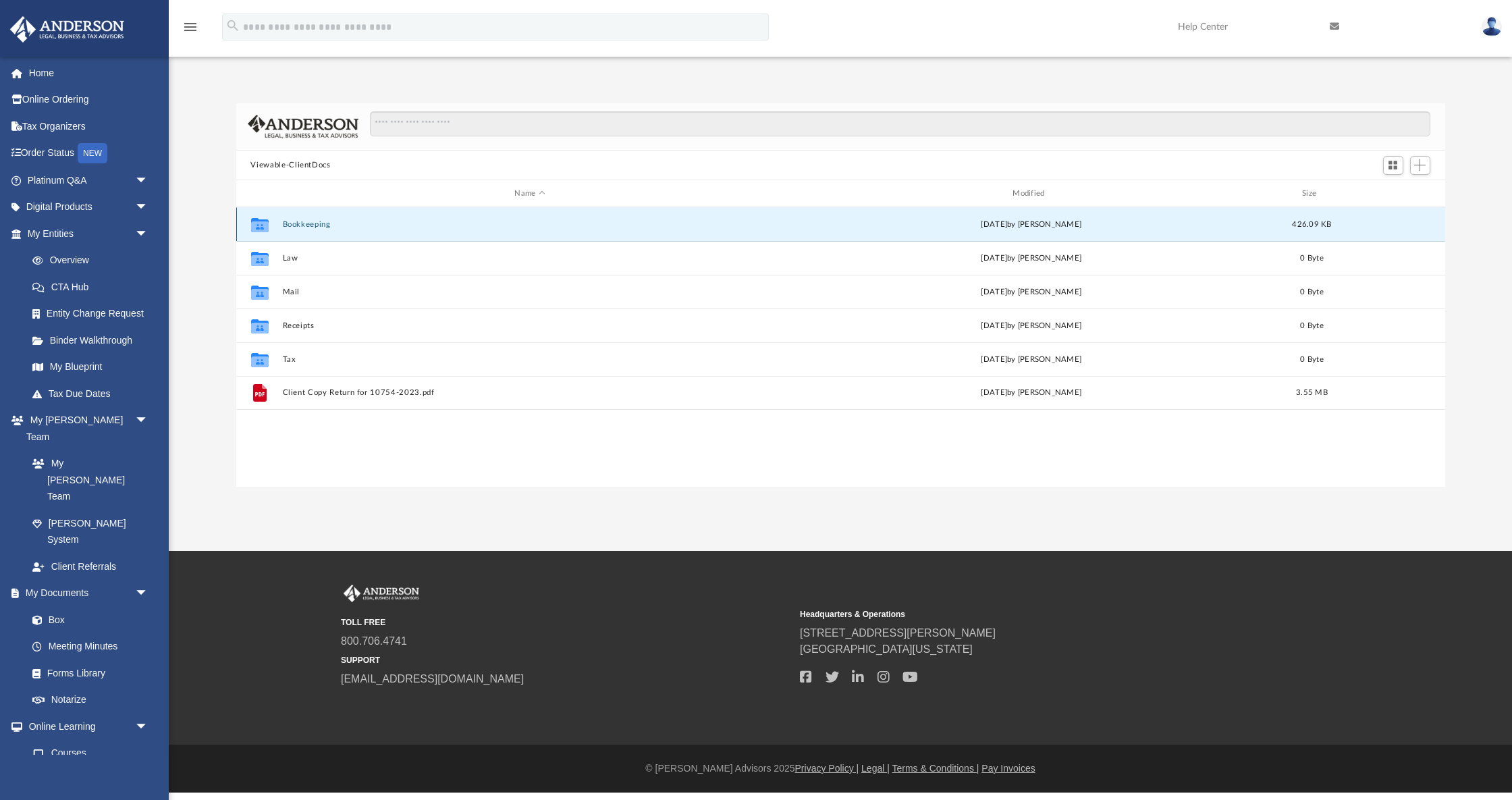
click at [316, 223] on button "Bookkeeping" at bounding box center [530, 225] width 496 height 9
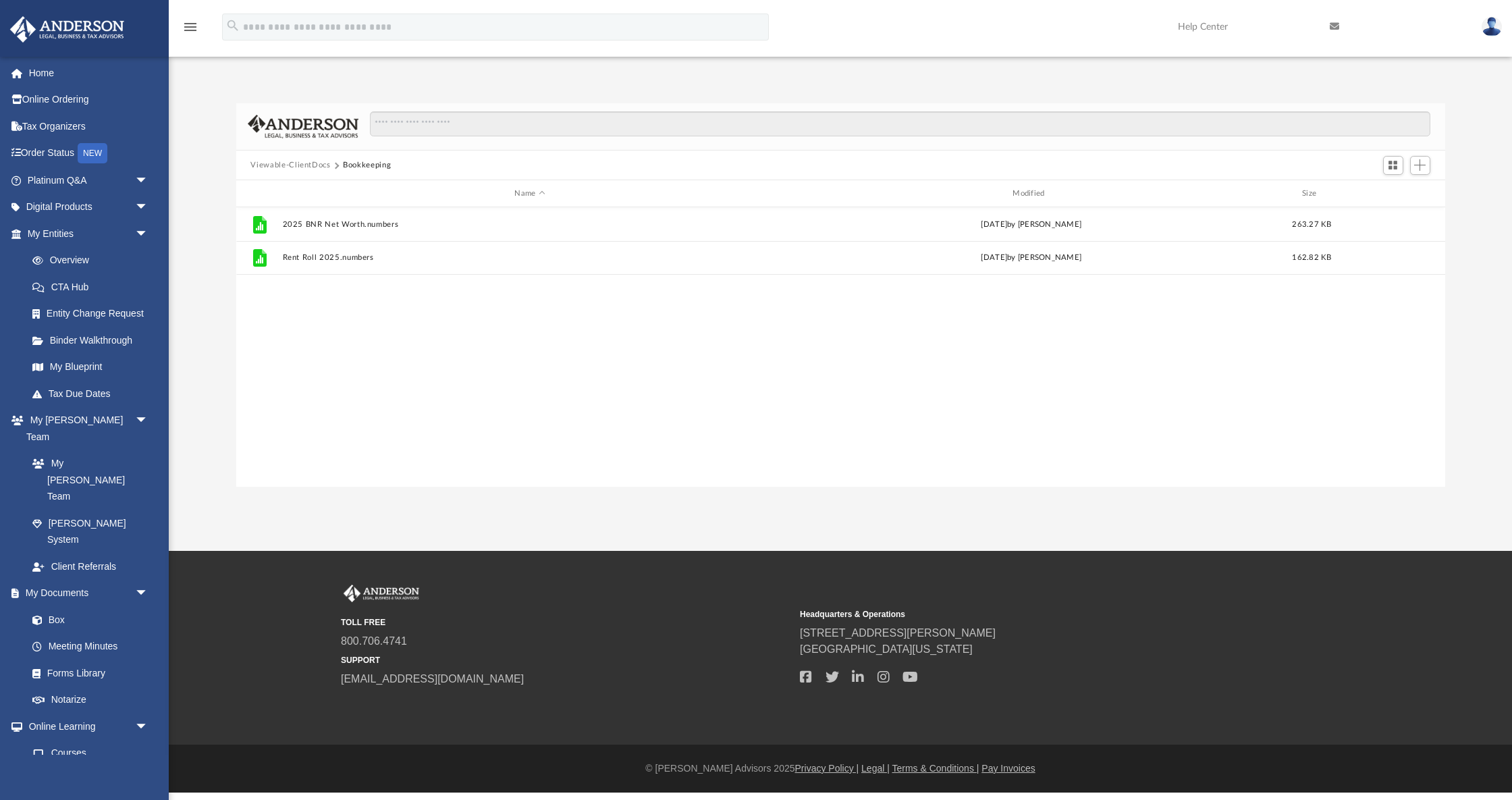
click at [304, 164] on button "Viewable-ClientDocs" at bounding box center [290, 165] width 80 height 12
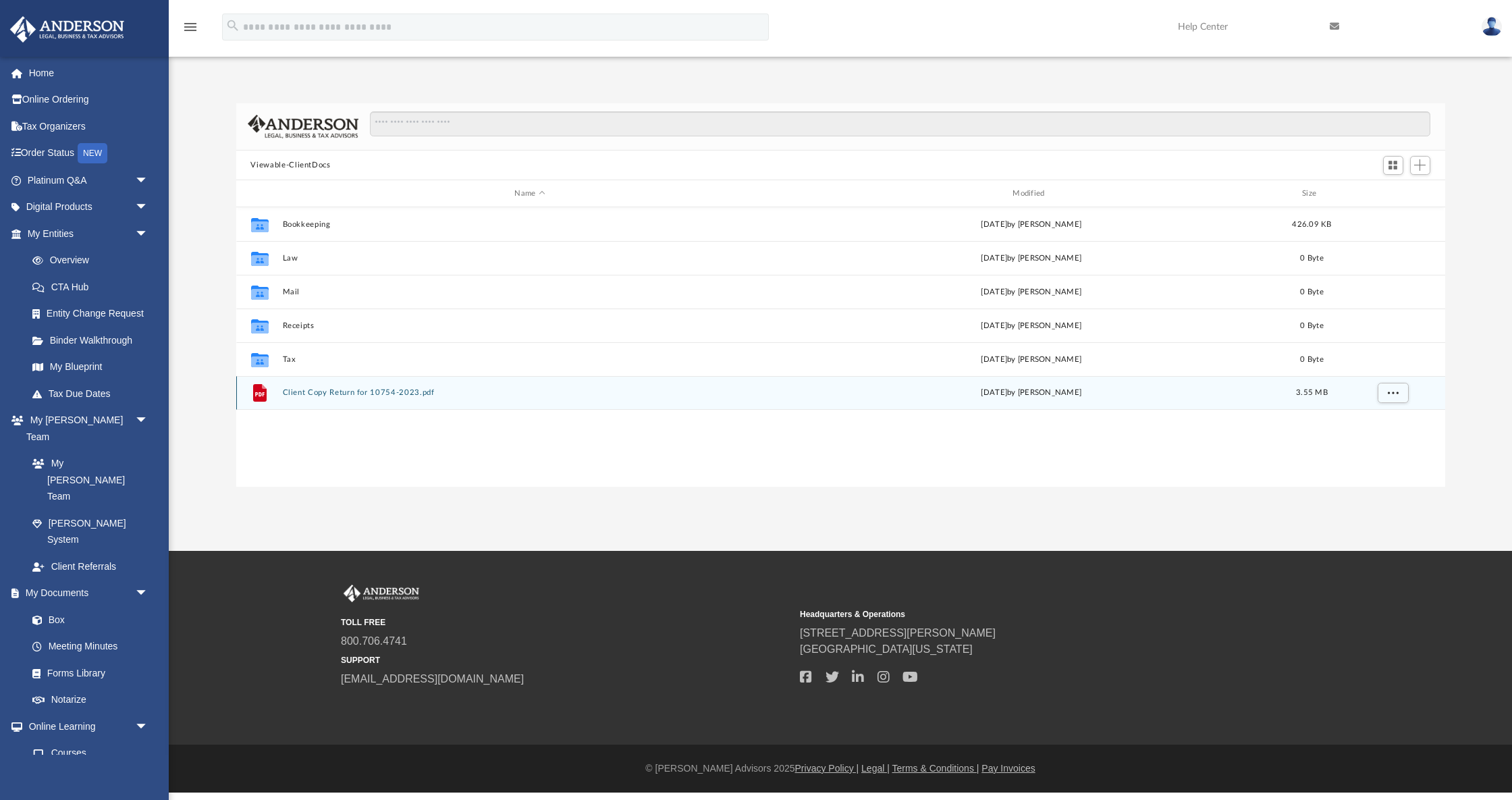
click at [277, 394] on div "File Client Copy Return for 10754-2023.pdf [DATE] by [PERSON_NAME] 3.55 MB" at bounding box center [841, 393] width 1209 height 34
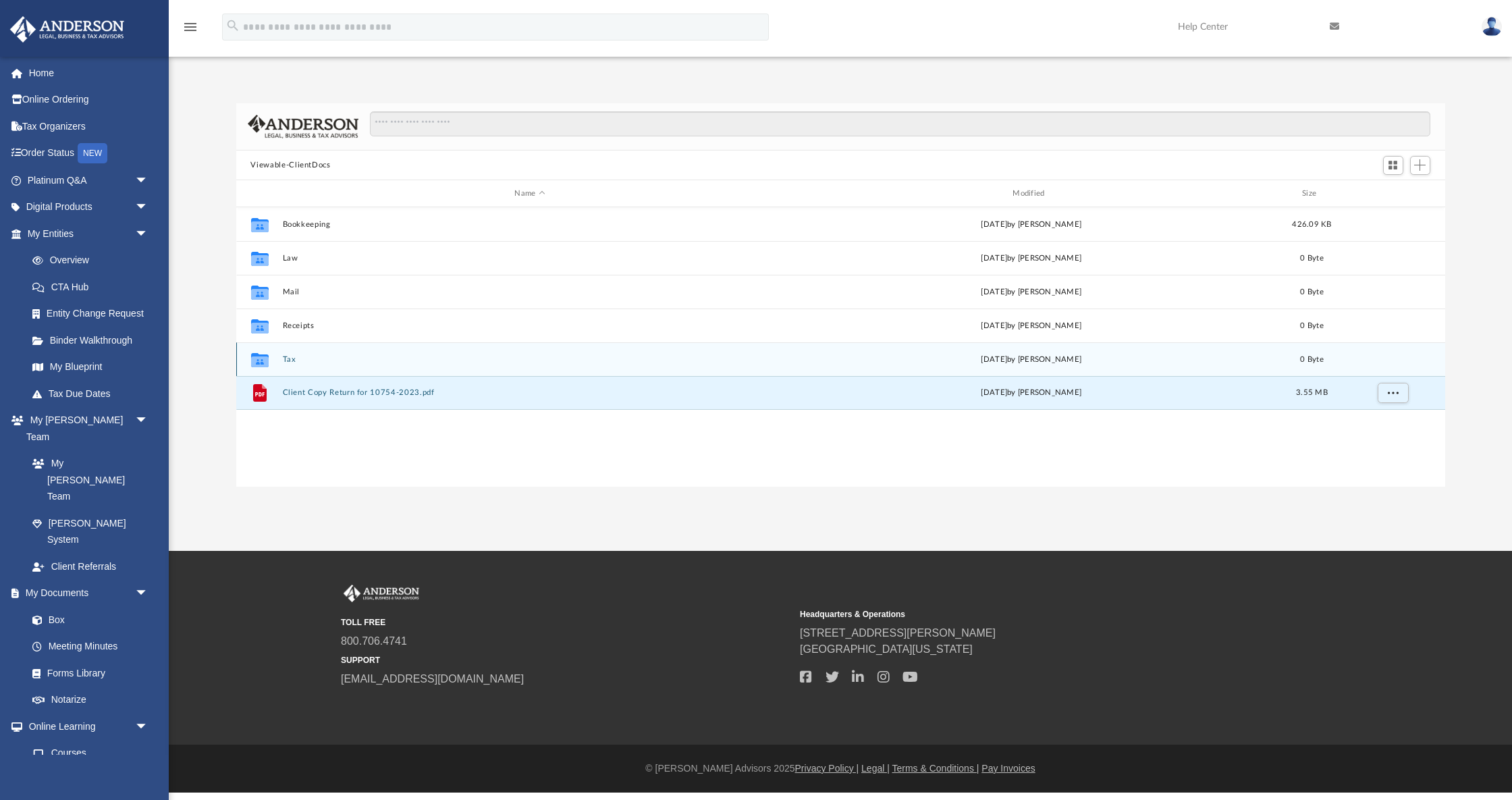
click at [266, 354] on icon "grid" at bounding box center [259, 360] width 18 height 14
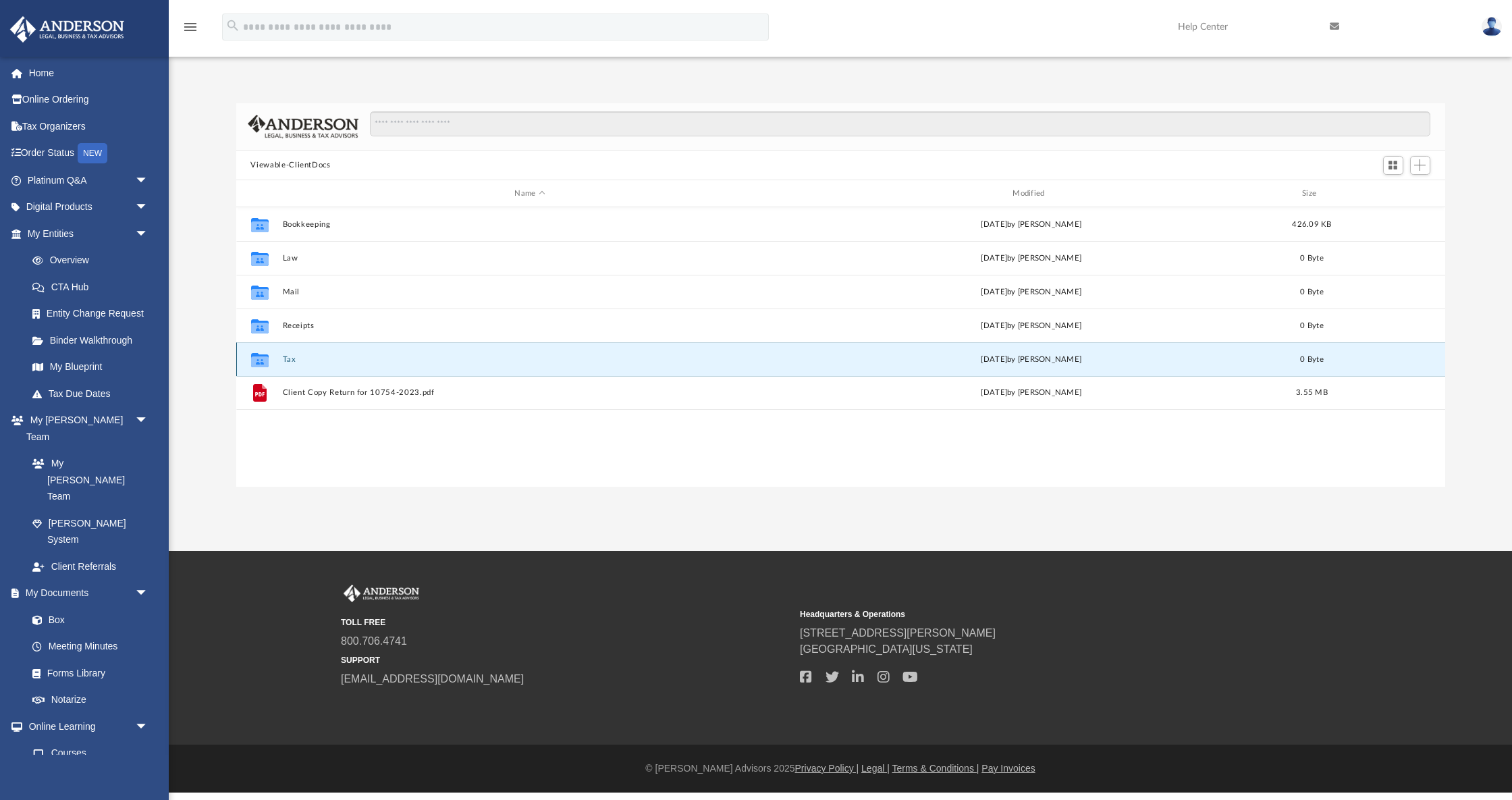
click at [266, 354] on icon "grid" at bounding box center [259, 360] width 18 height 14
click at [284, 361] on button "Tax" at bounding box center [530, 360] width 496 height 9
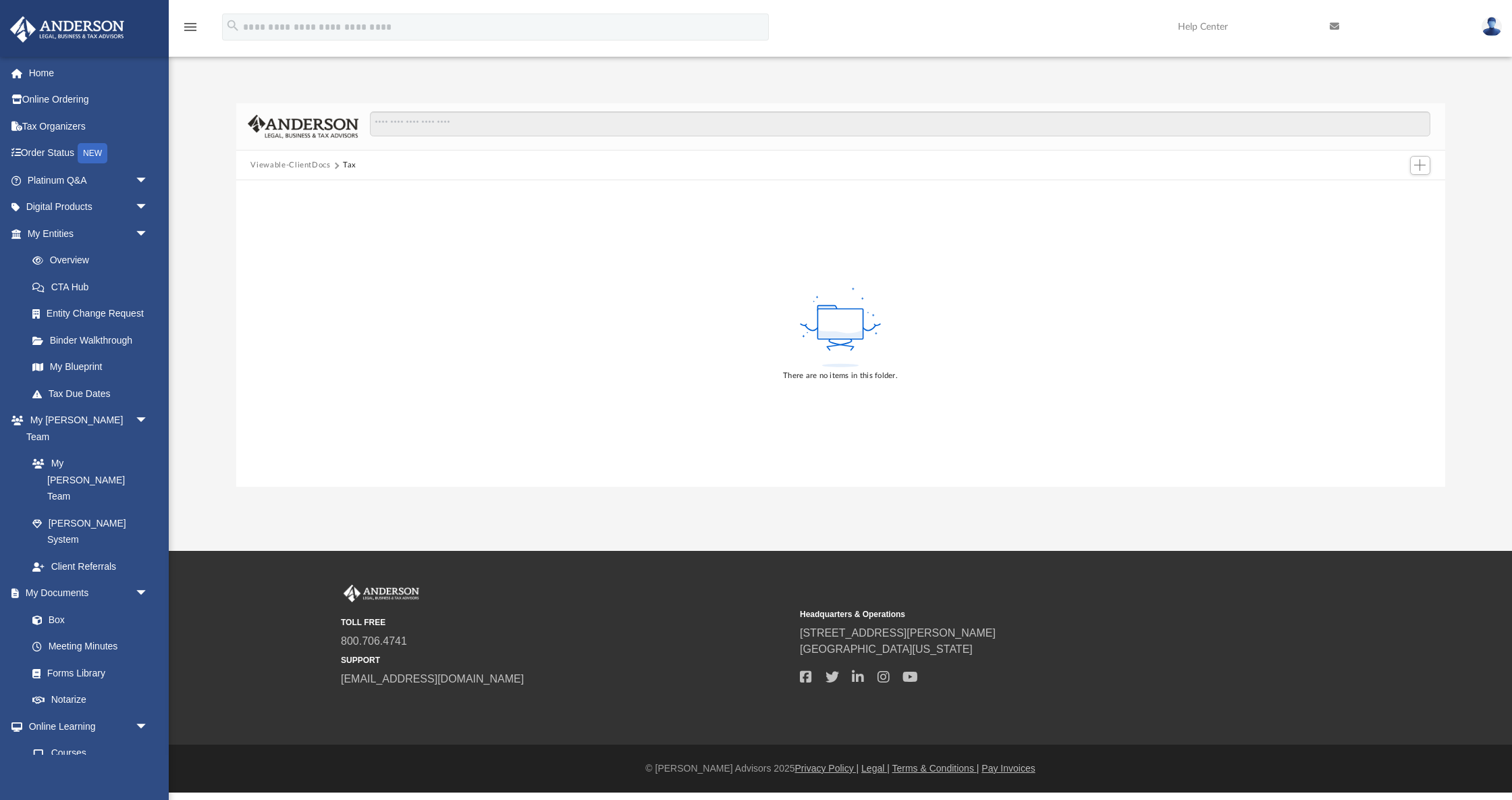
click at [288, 167] on button "Viewable-ClientDocs" at bounding box center [290, 165] width 80 height 12
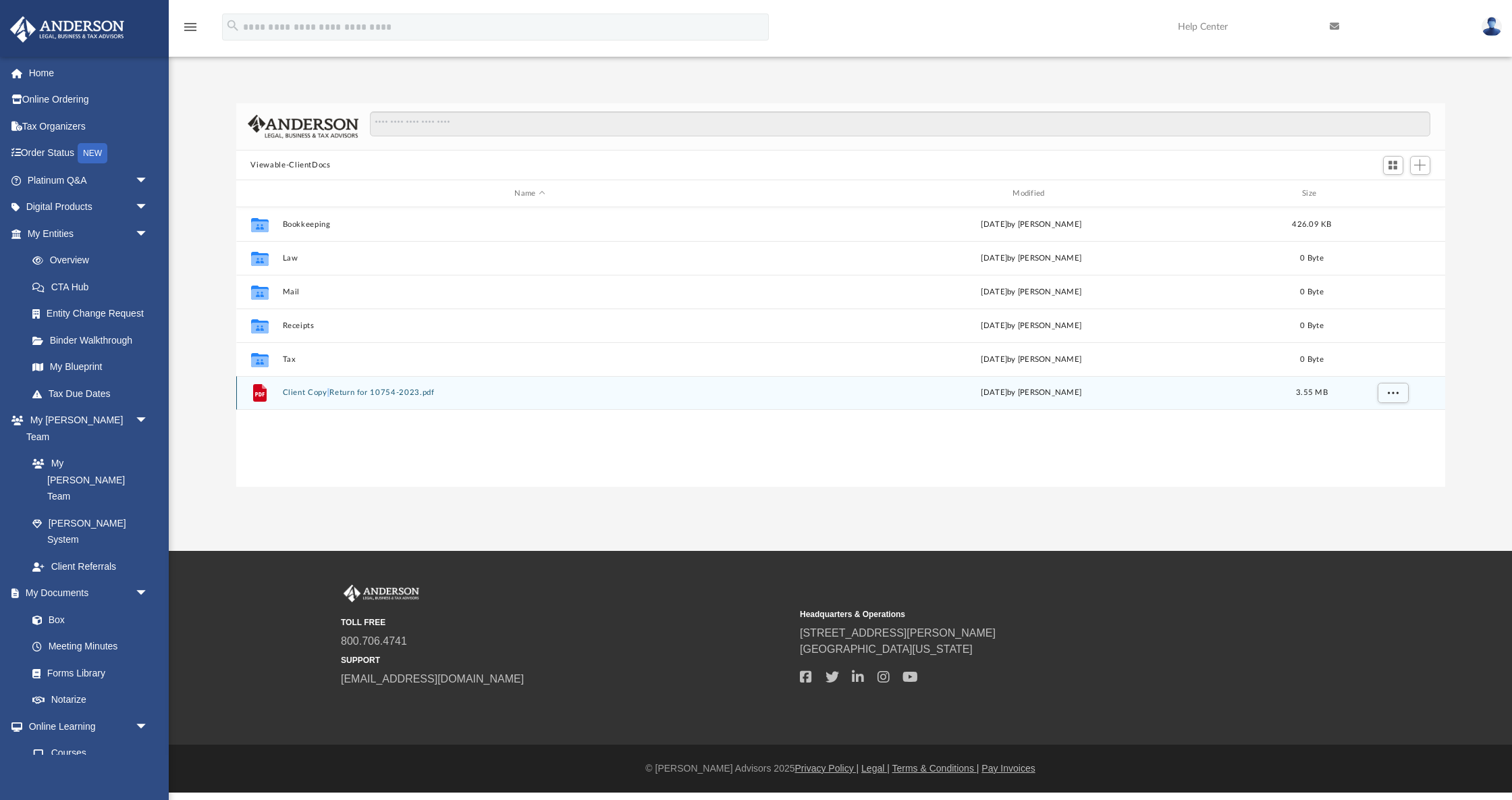
copy button "grid"
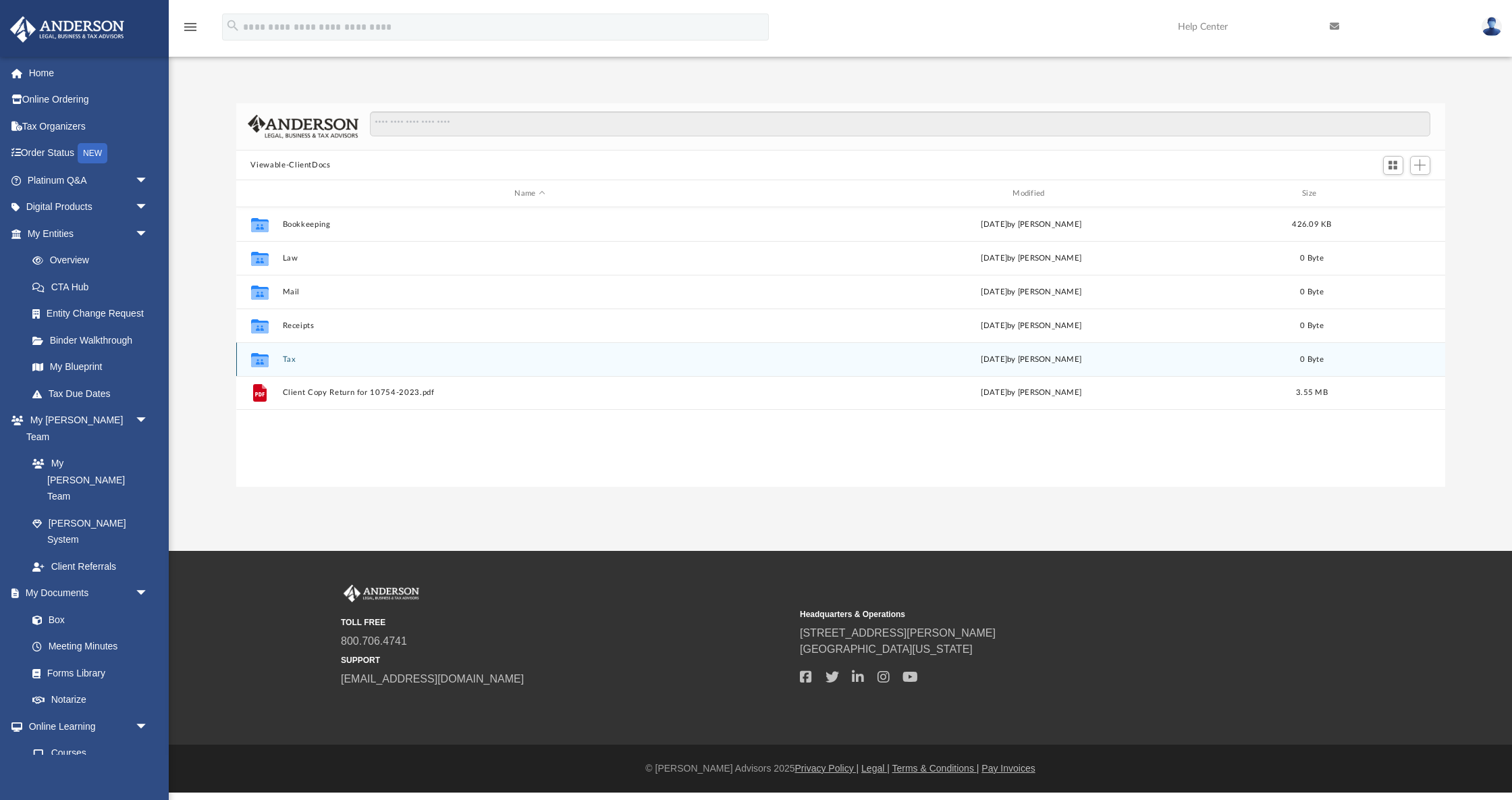
click at [1114, 365] on div "Collaborated Folder Tax [DATE] by [PERSON_NAME] 0 Byte" at bounding box center [841, 359] width 1209 height 34
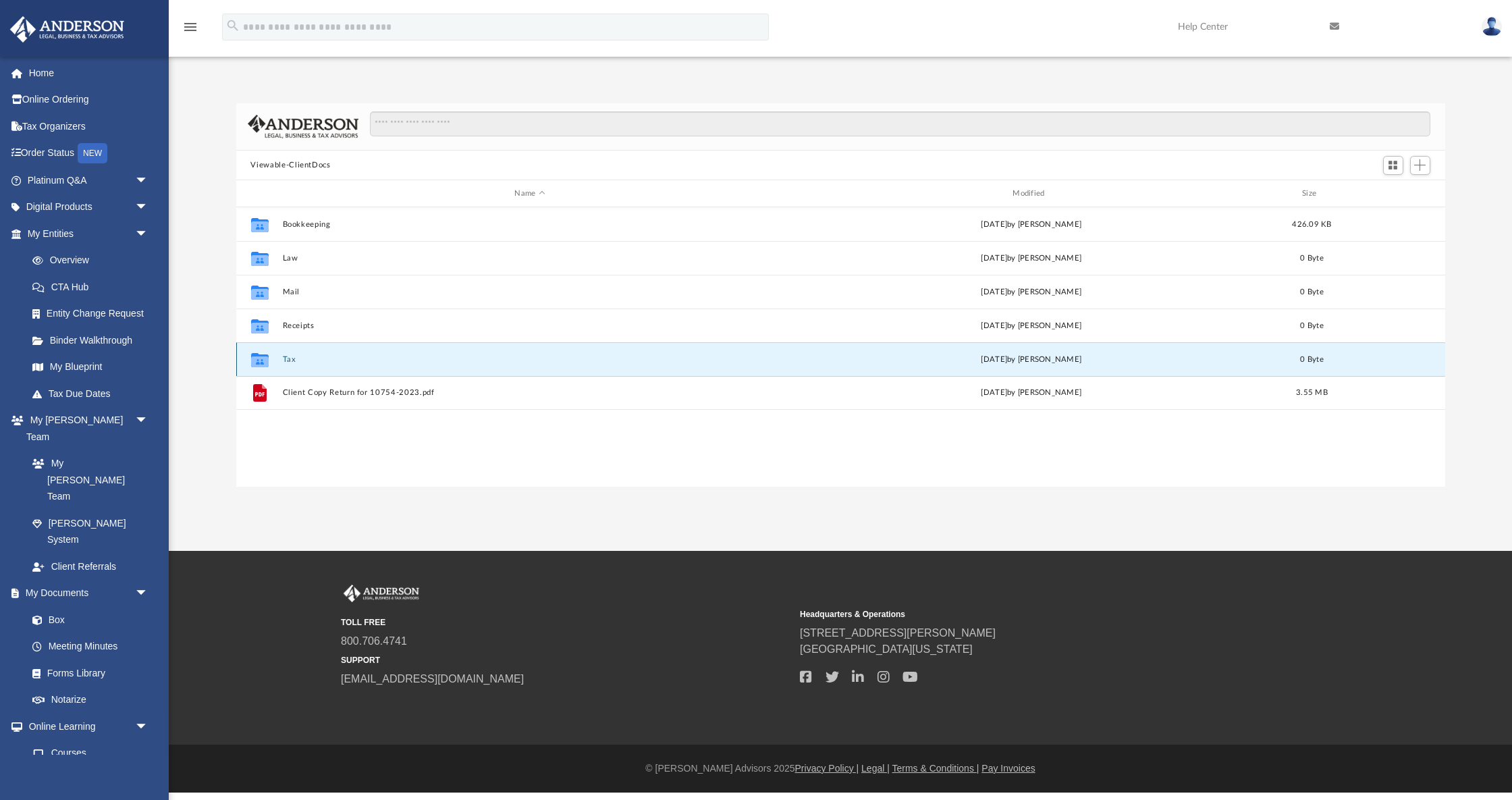
click at [266, 356] on icon "grid" at bounding box center [259, 361] width 18 height 11
click at [1267, 360] on div "[DATE] by [PERSON_NAME]" at bounding box center [1032, 360] width 496 height 12
click at [1418, 168] on span "Add" at bounding box center [1420, 165] width 12 height 12
click at [1394, 194] on li "Upload" at bounding box center [1400, 191] width 43 height 14
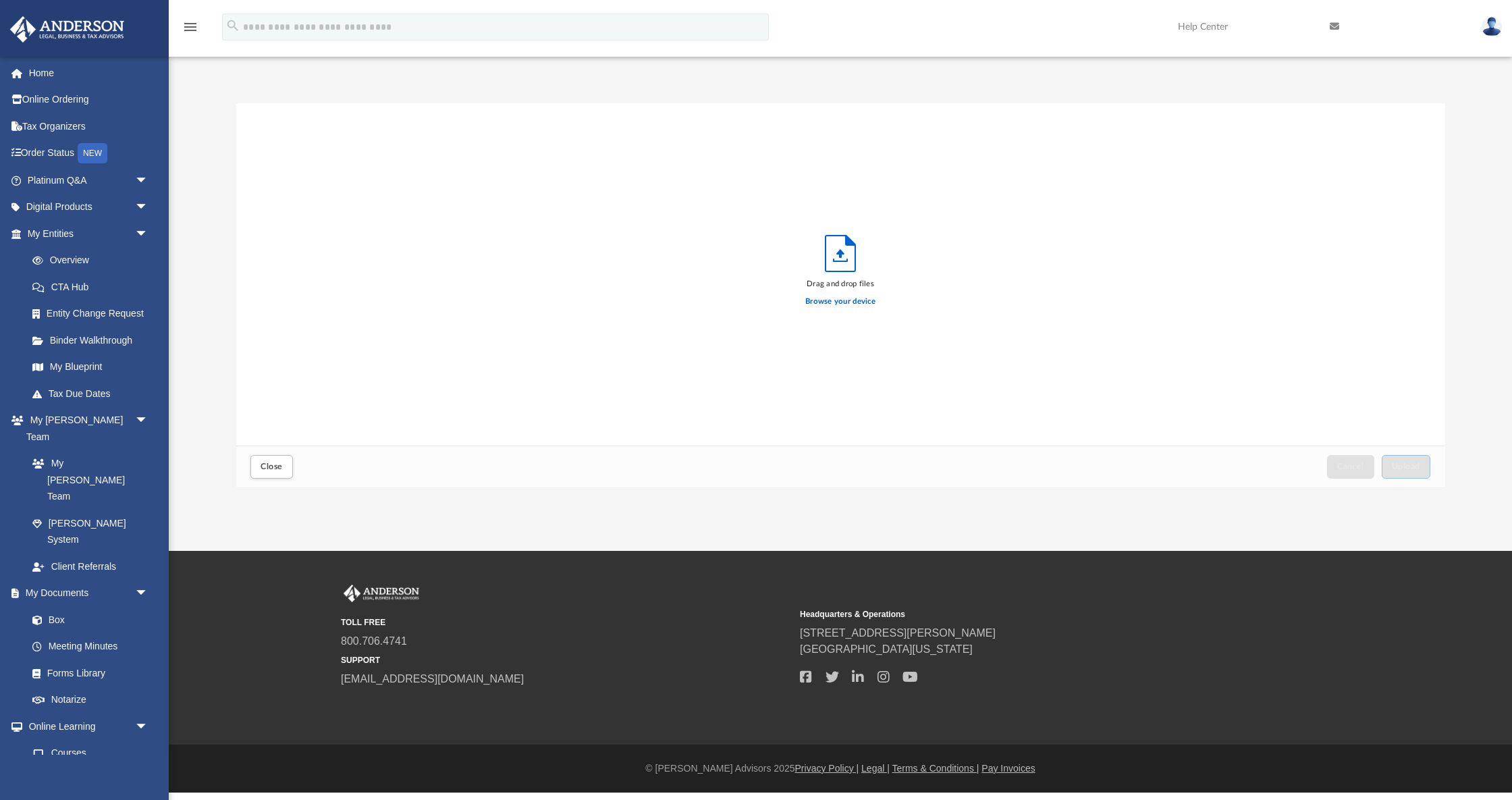
scroll to position [342, 1209]
click at [281, 468] on span "Close" at bounding box center [271, 466] width 21 height 8
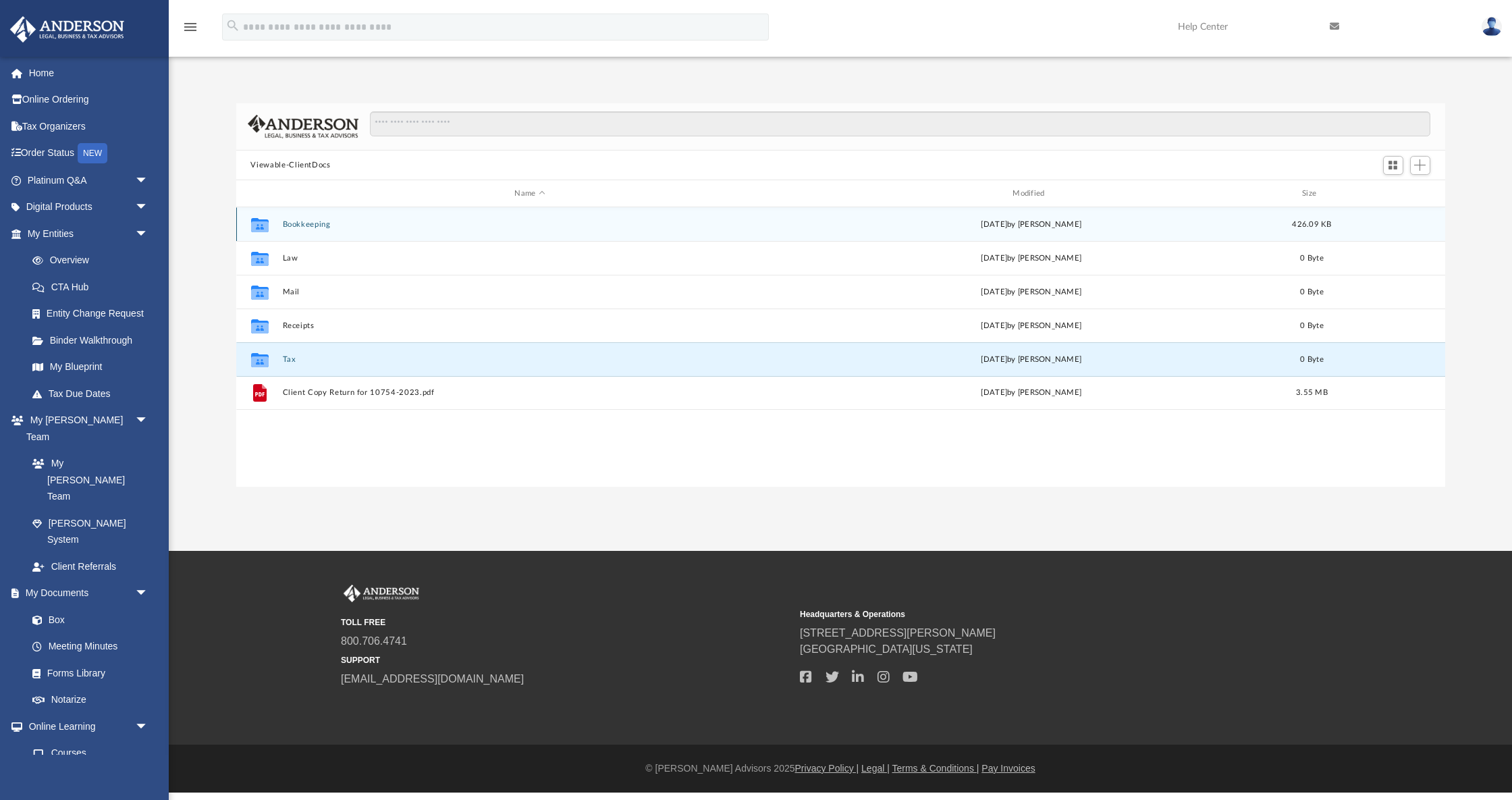
click at [310, 228] on button "Bookkeeping" at bounding box center [530, 225] width 496 height 9
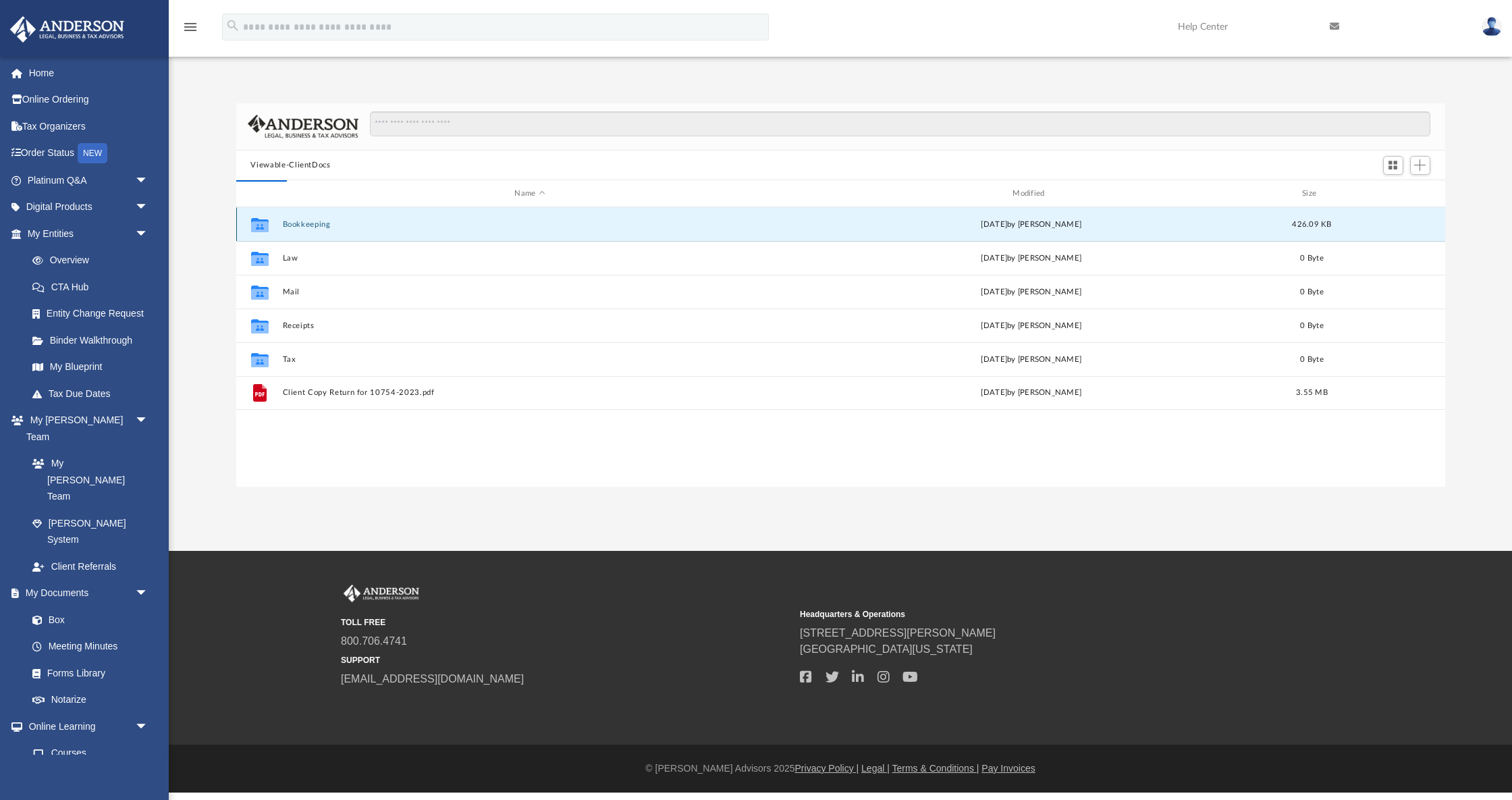
click at [310, 228] on button "Bookkeeping" at bounding box center [530, 225] width 496 height 9
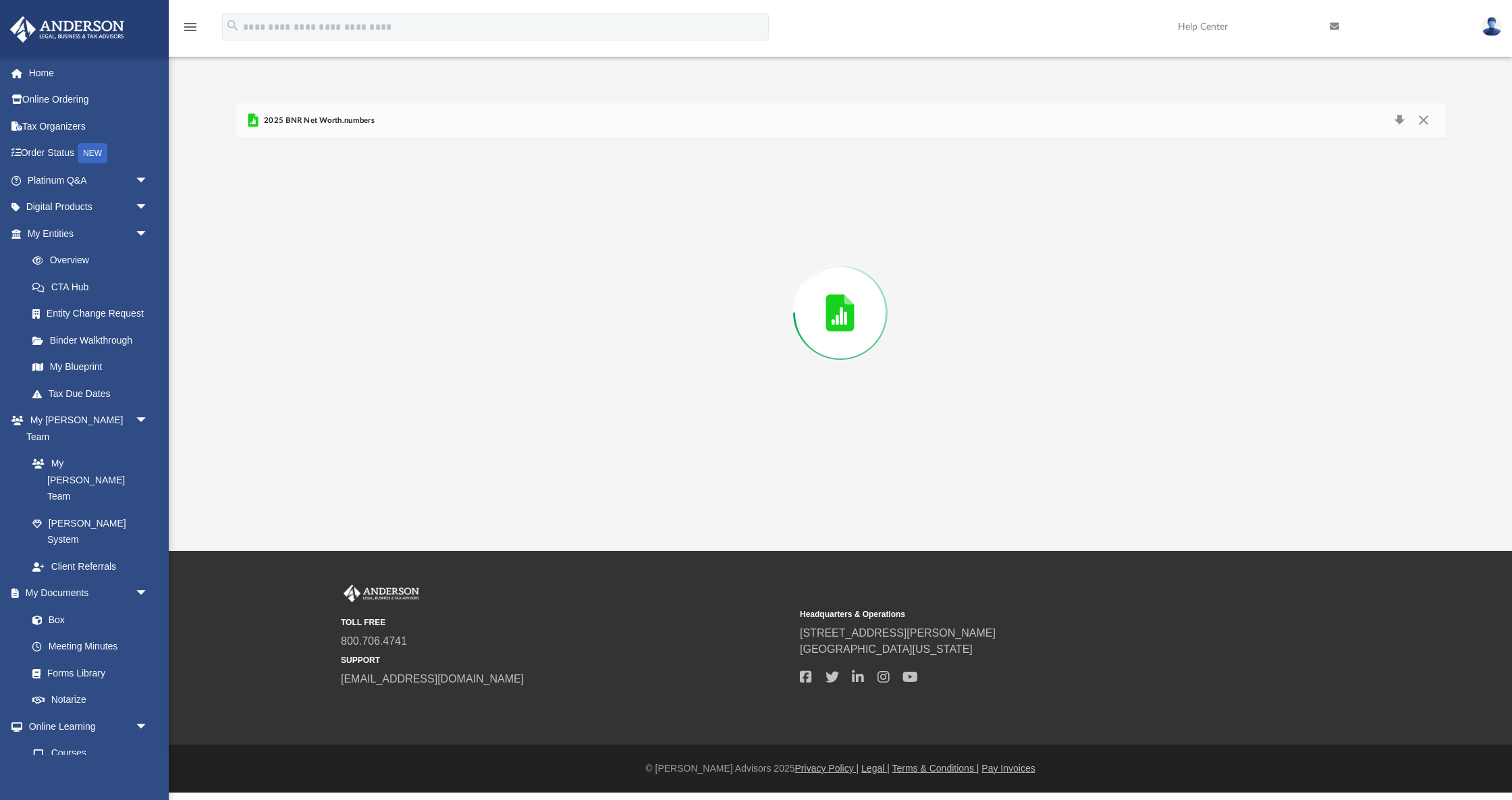
click at [310, 228] on div "Preview" at bounding box center [841, 312] width 1209 height 348
click at [1425, 123] on button "Close" at bounding box center [1423, 121] width 24 height 19
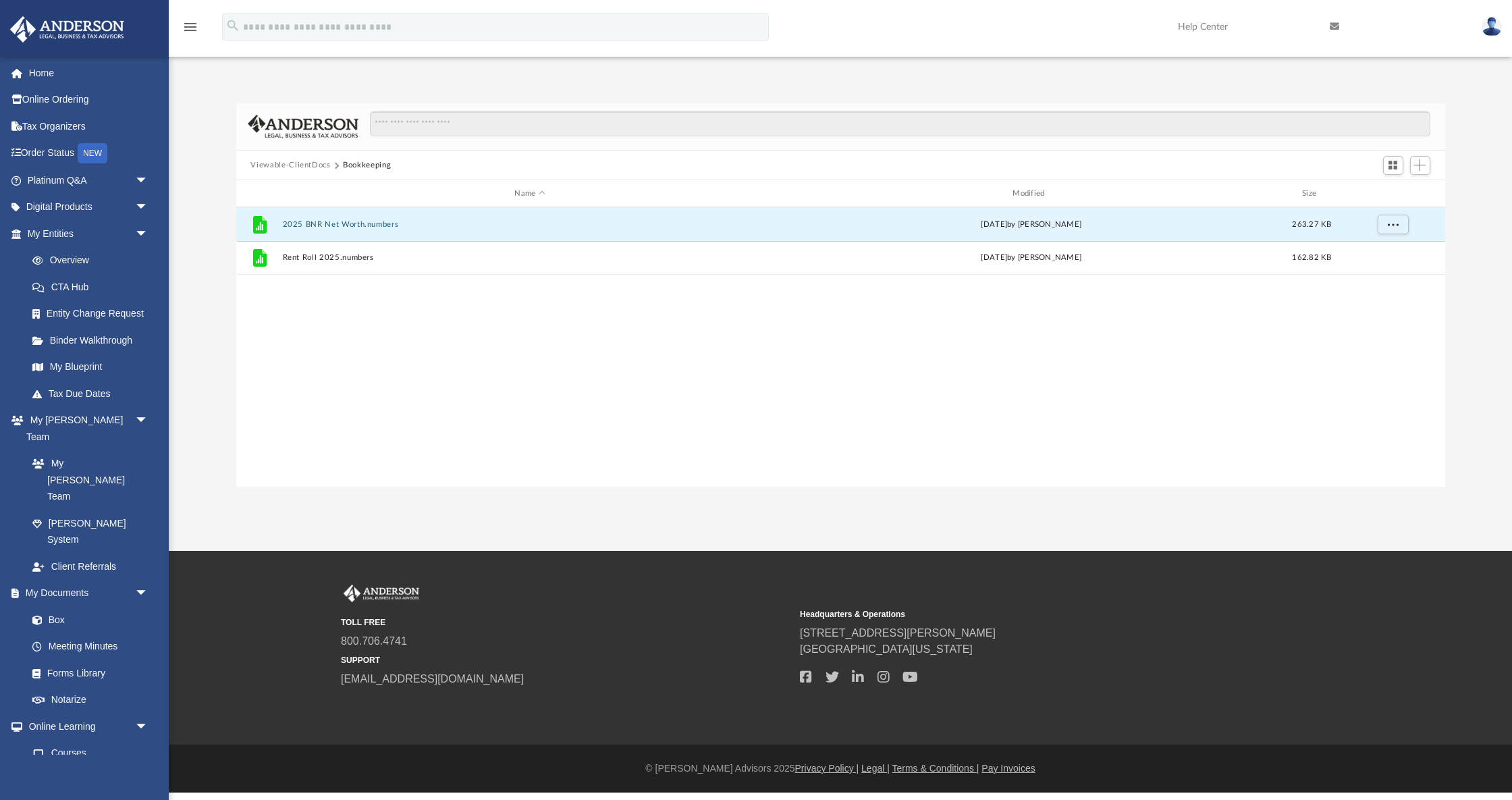
click at [299, 168] on button "Viewable-ClientDocs" at bounding box center [290, 165] width 80 height 12
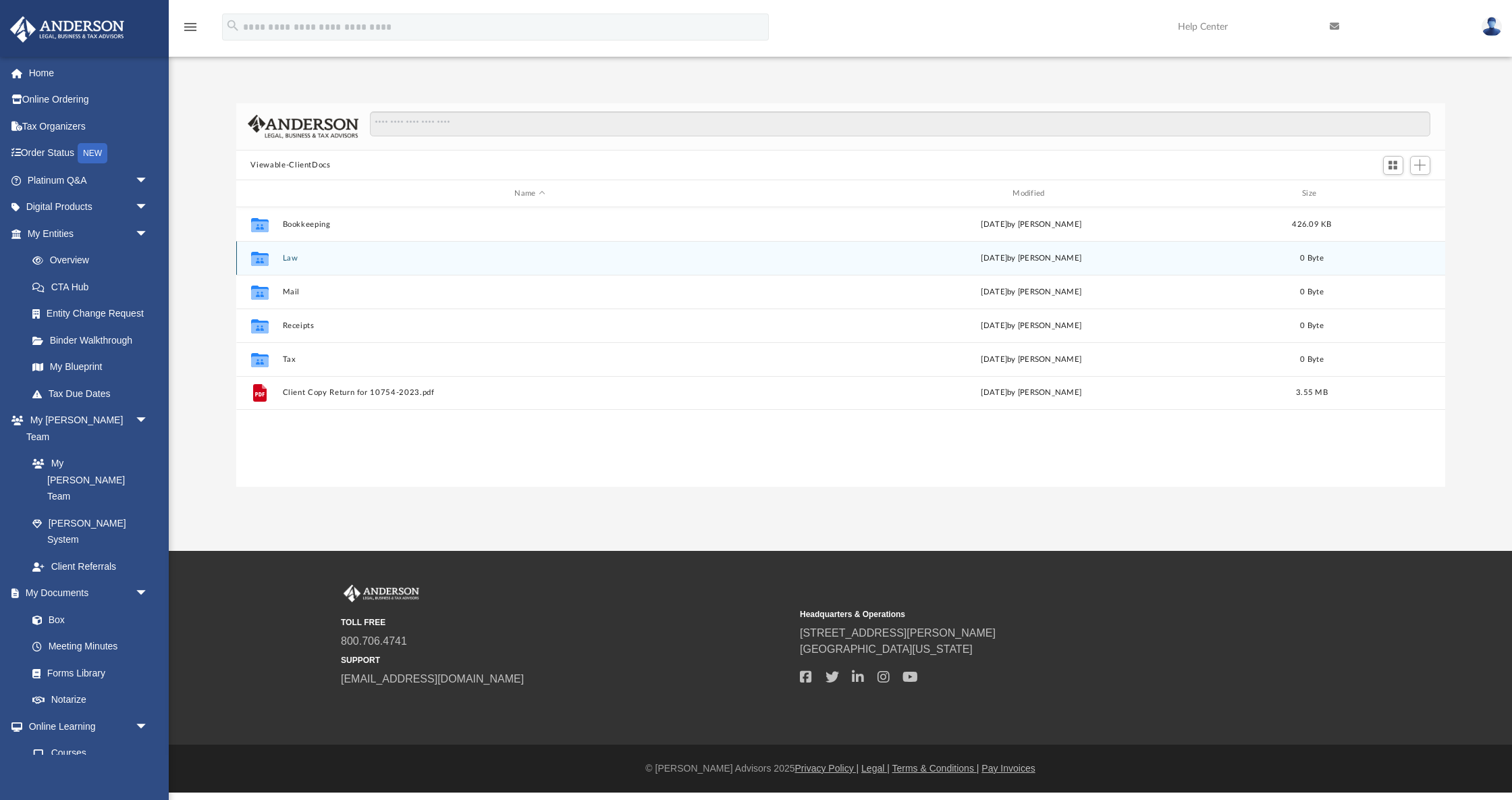
click at [298, 258] on button "Law" at bounding box center [530, 258] width 496 height 9
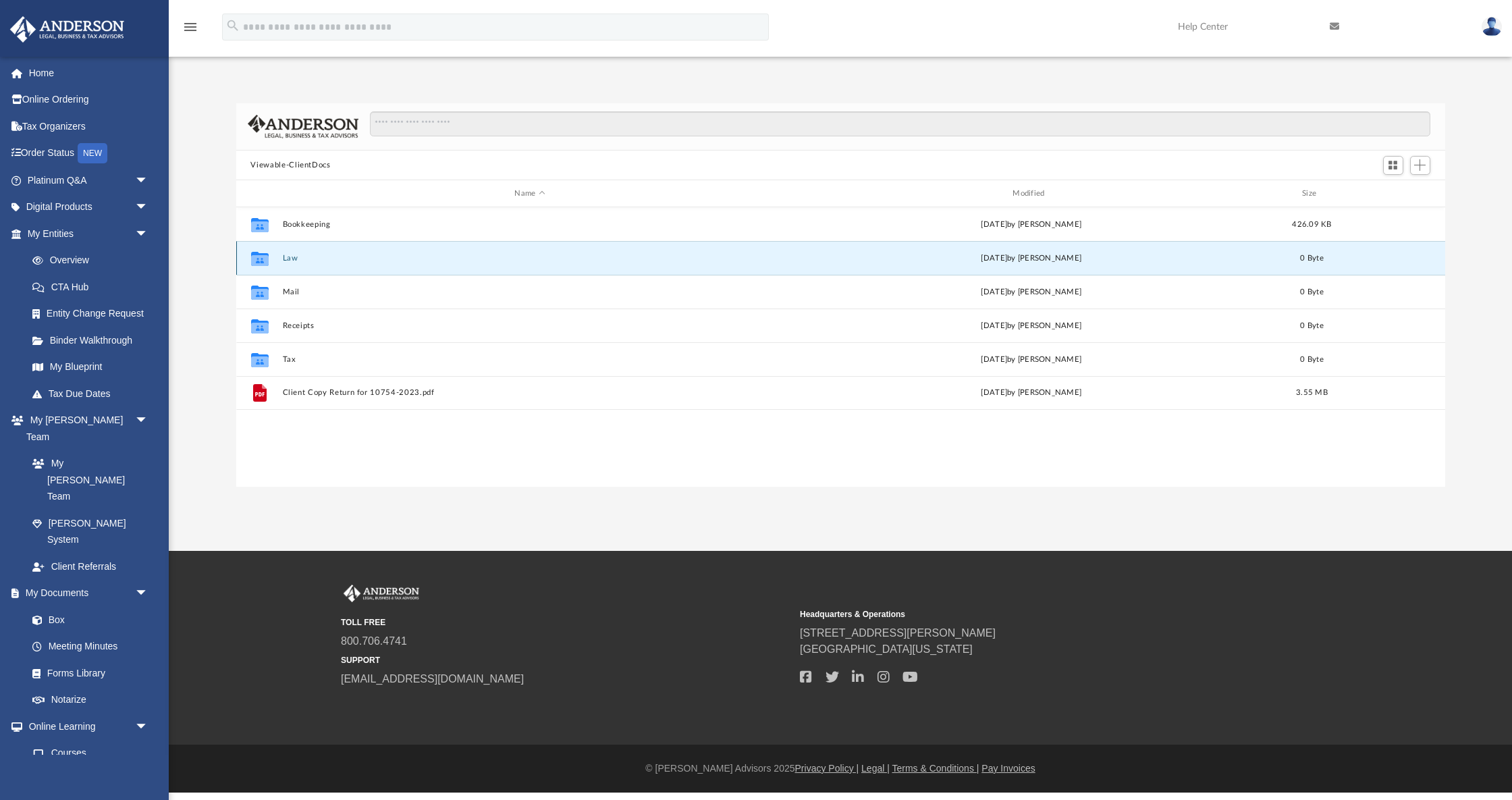
click at [298, 258] on button "Law" at bounding box center [530, 258] width 496 height 9
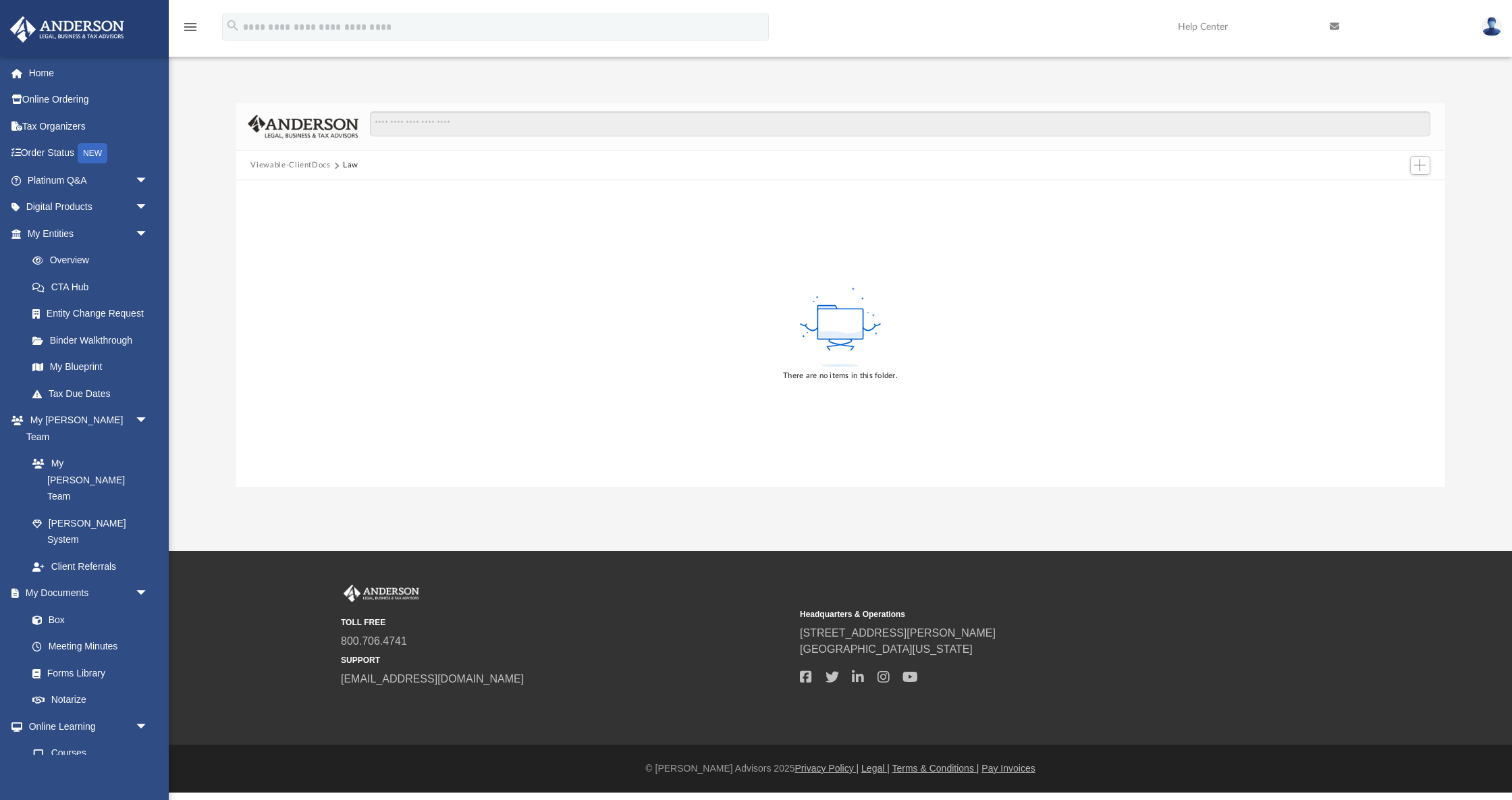
click at [308, 164] on button "Viewable-ClientDocs" at bounding box center [290, 165] width 80 height 12
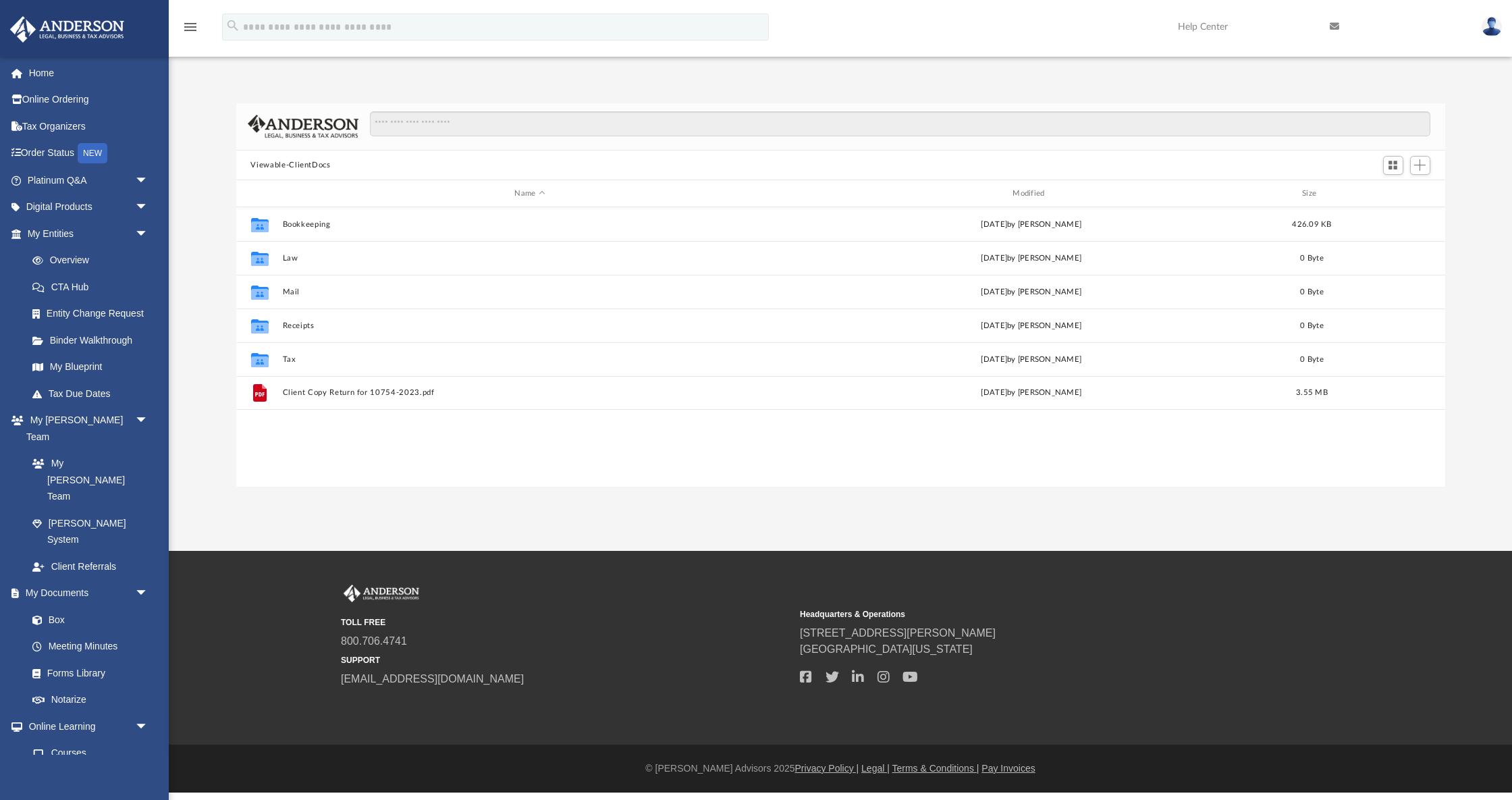
scroll to position [307, 1209]
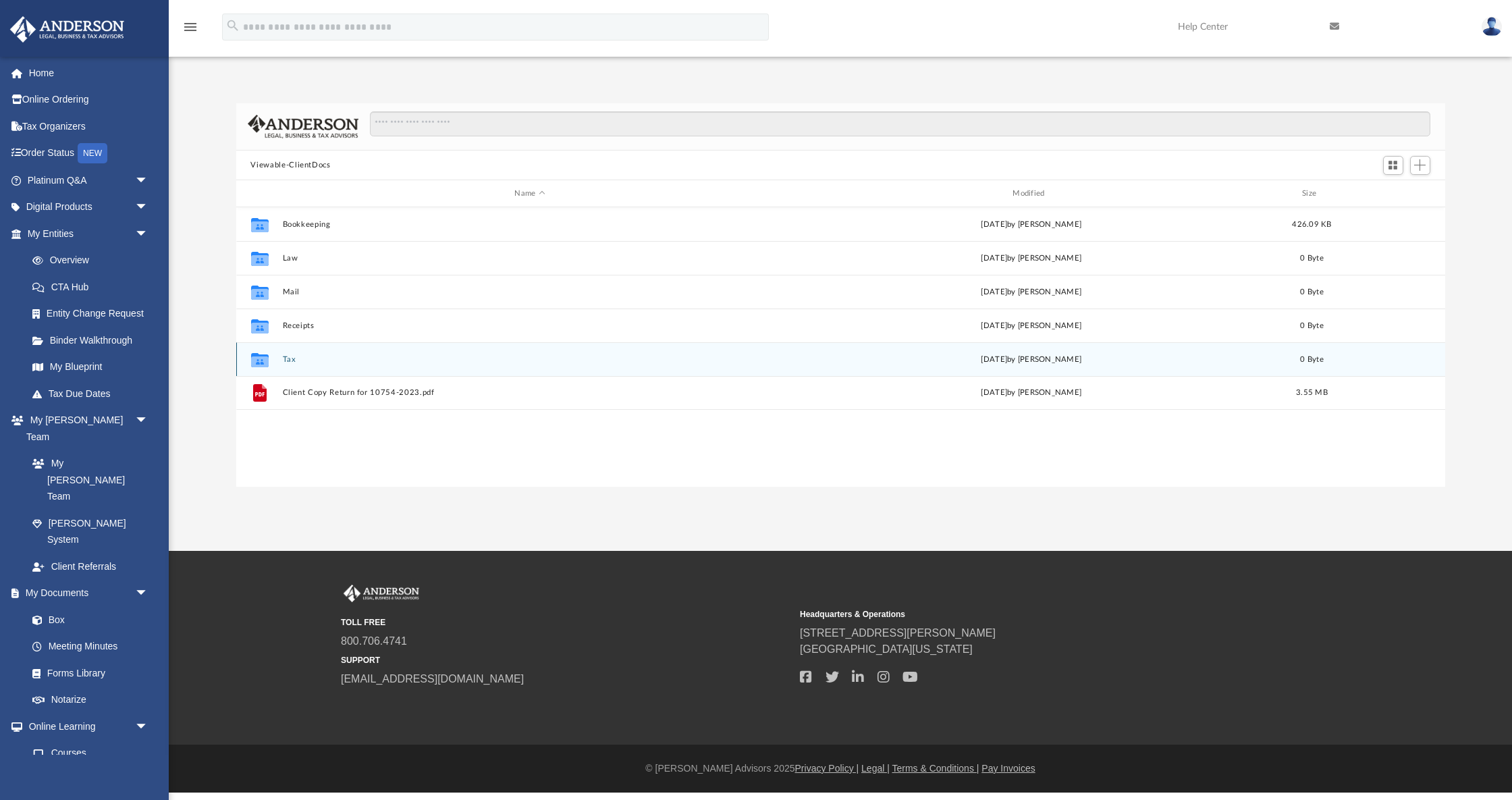
click at [347, 360] on button "Tax" at bounding box center [530, 360] width 496 height 9
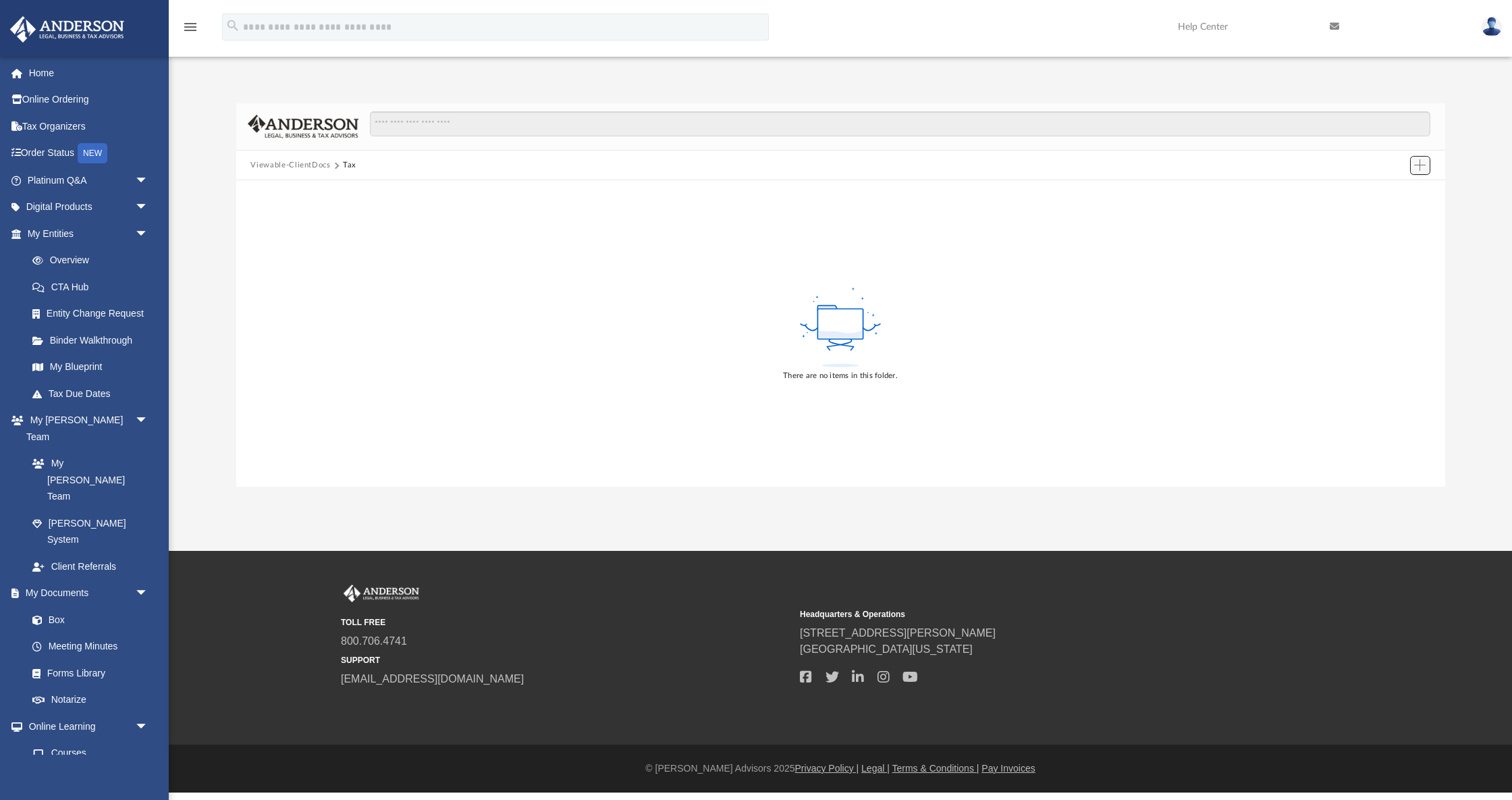
click at [1419, 168] on span "Add" at bounding box center [1420, 165] width 12 height 12
click at [270, 167] on button "Viewable-ClientDocs" at bounding box center [290, 165] width 80 height 12
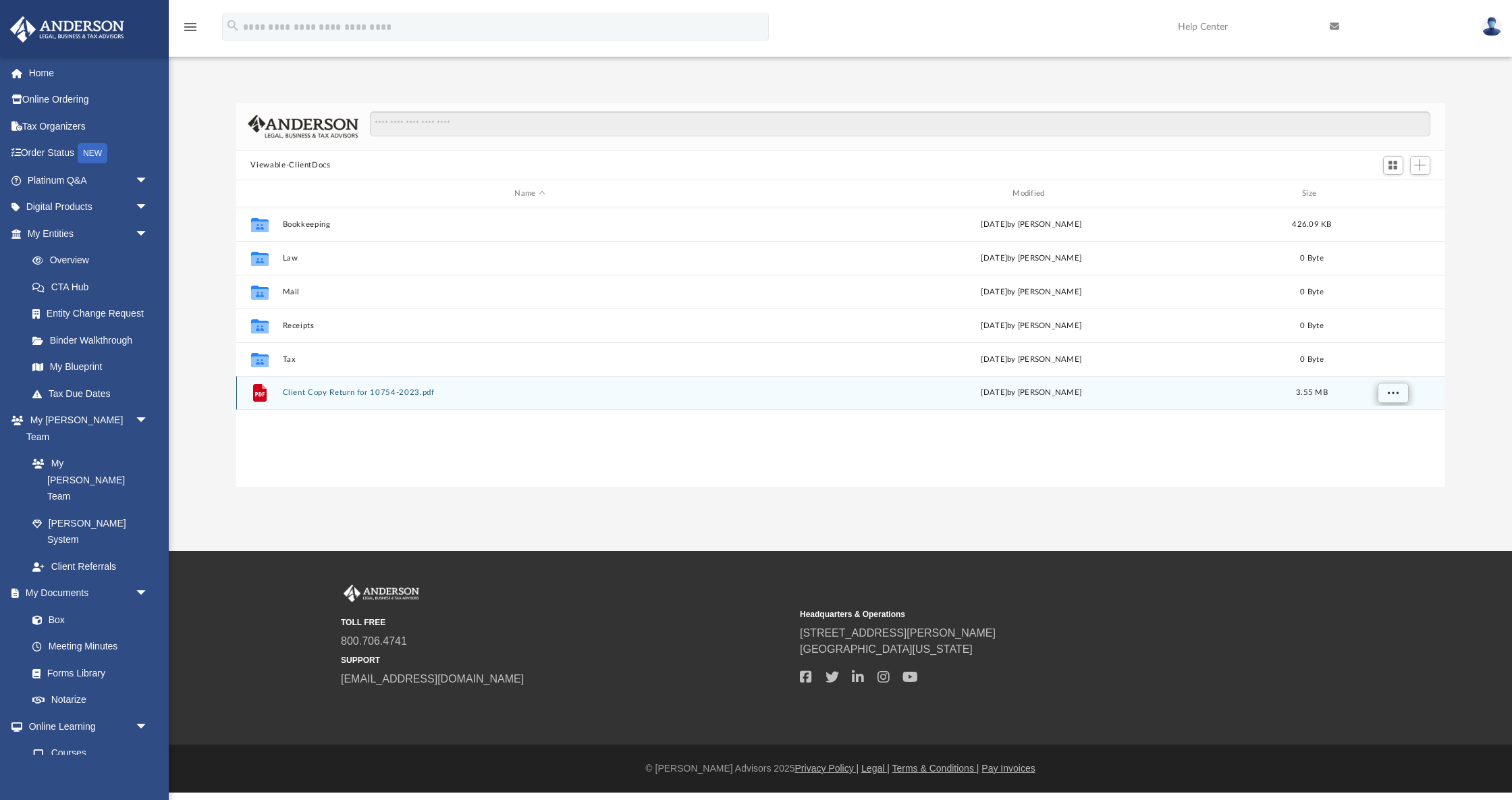
click at [1394, 393] on span "More options" at bounding box center [1392, 392] width 11 height 7
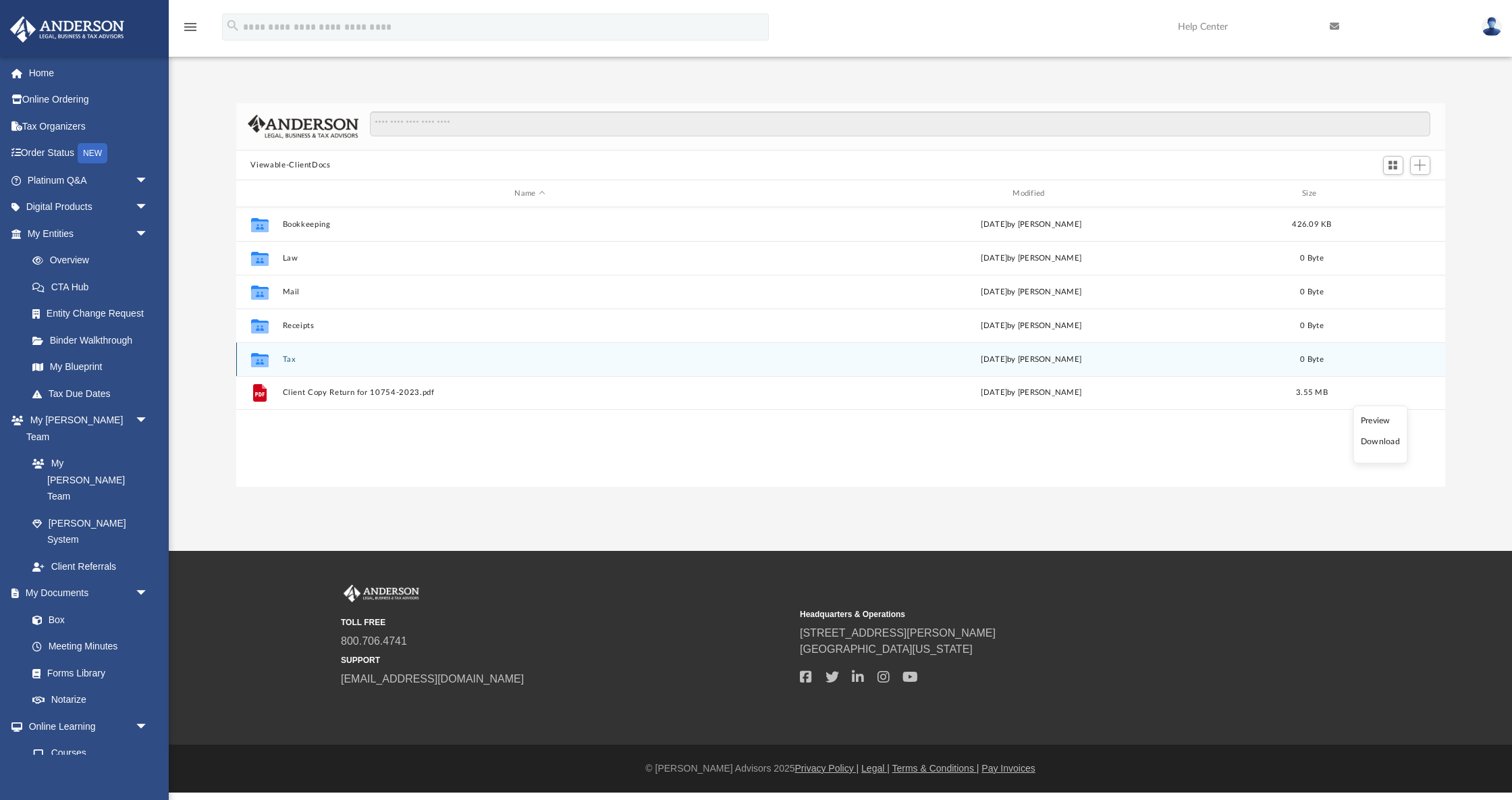
click at [1270, 354] on div "[DATE] by [PERSON_NAME]" at bounding box center [1032, 360] width 496 height 12
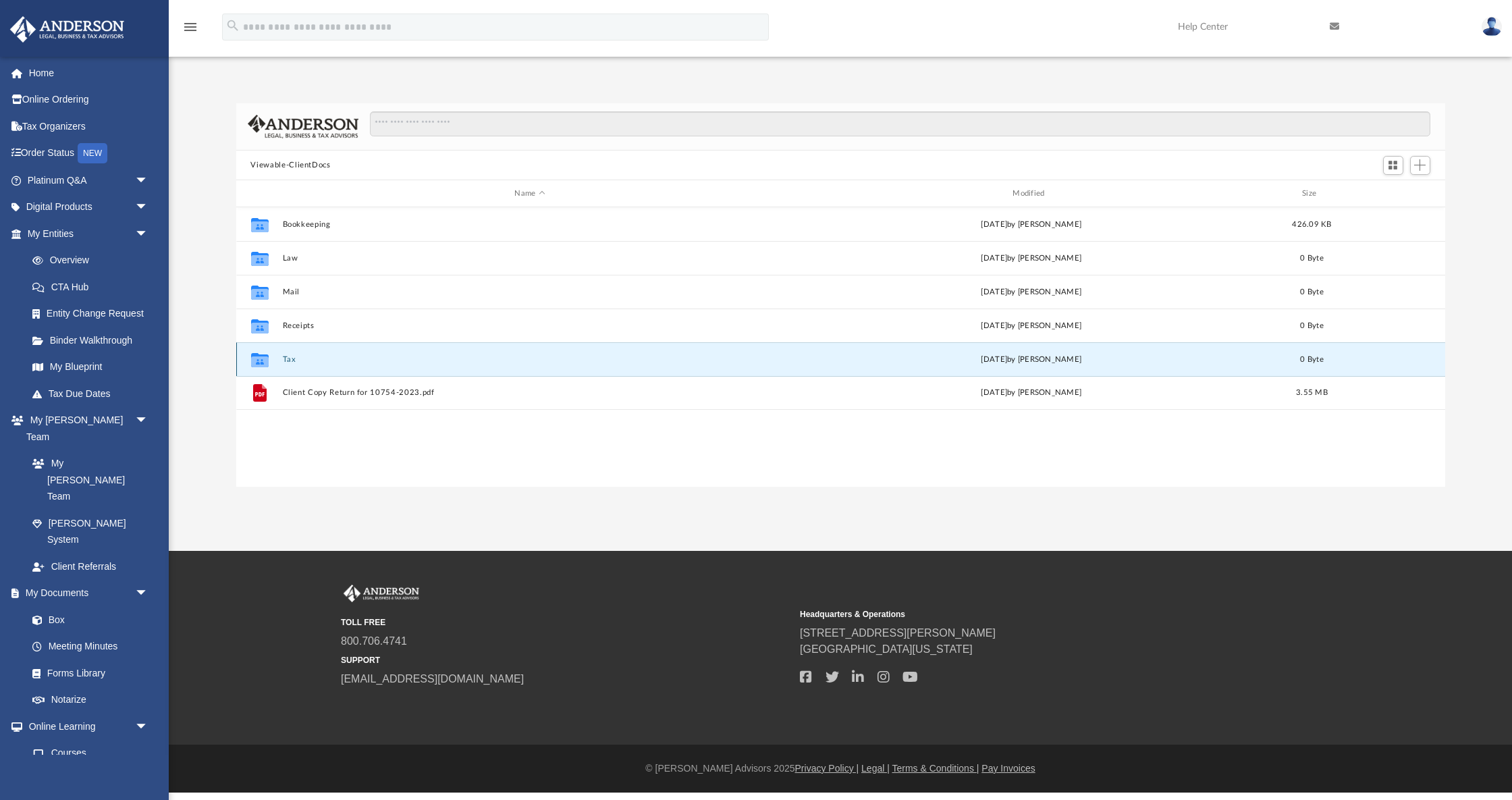
click at [289, 362] on button "Tax" at bounding box center [530, 360] width 496 height 9
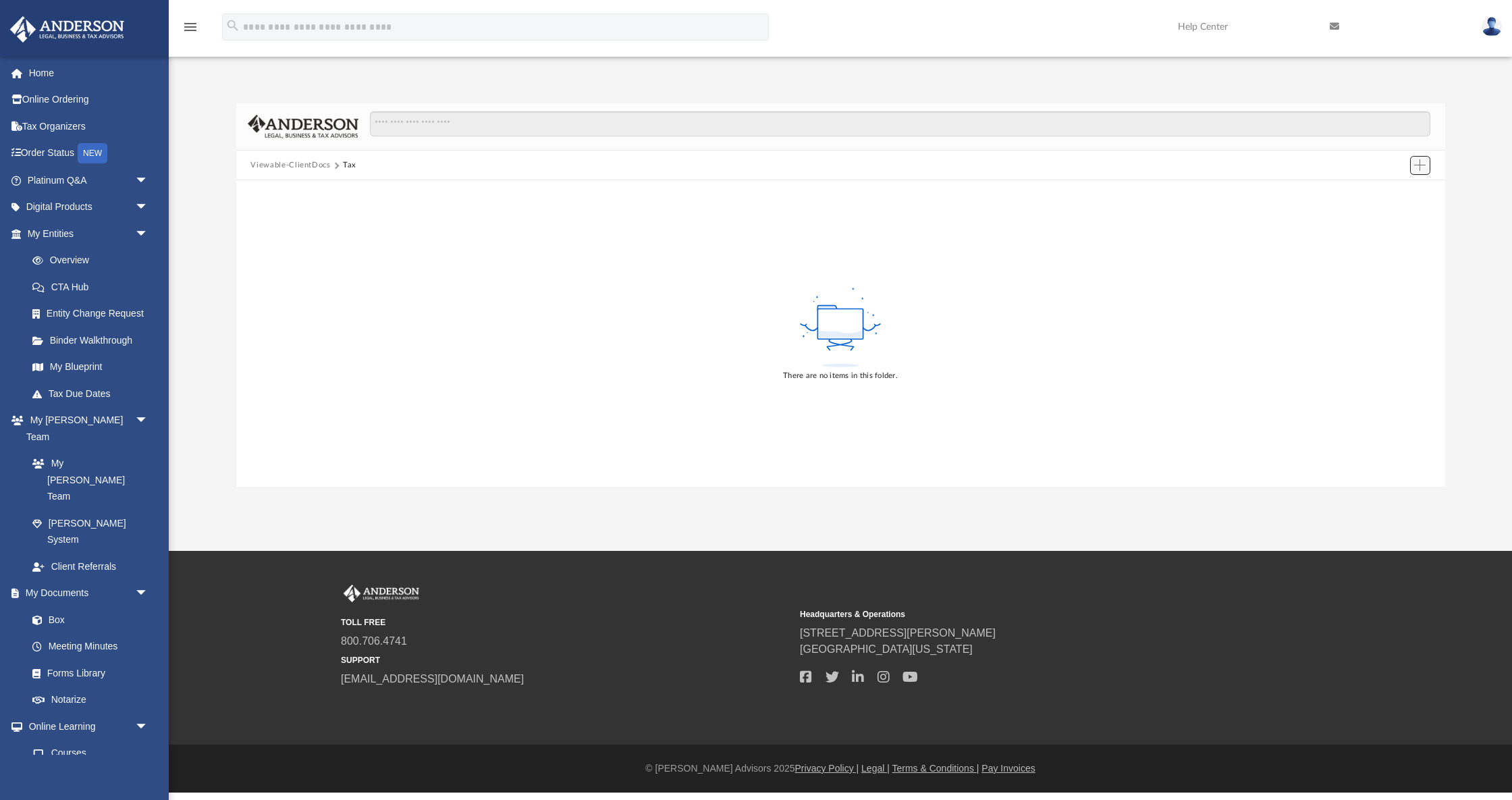
click at [1423, 165] on span "Add" at bounding box center [1420, 165] width 12 height 12
click at [1394, 193] on li "Upload" at bounding box center [1400, 191] width 43 height 14
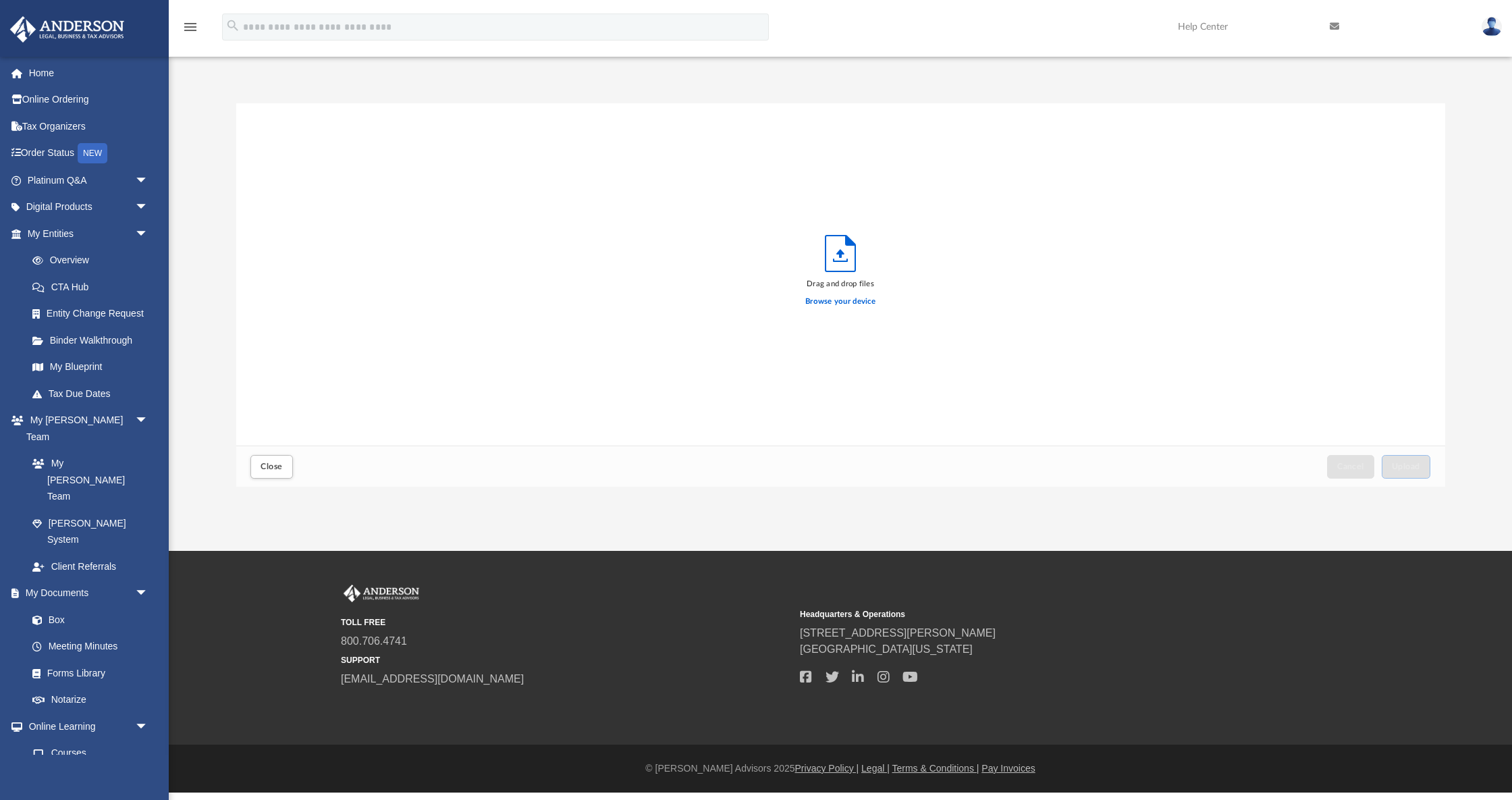
scroll to position [342, 1209]
click at [825, 303] on label "Browse your device" at bounding box center [840, 301] width 70 height 12
click at [0, 0] on input "Browse your device" at bounding box center [0, 0] width 0 height 0
click at [1411, 468] on span "Upload" at bounding box center [1406, 466] width 28 height 8
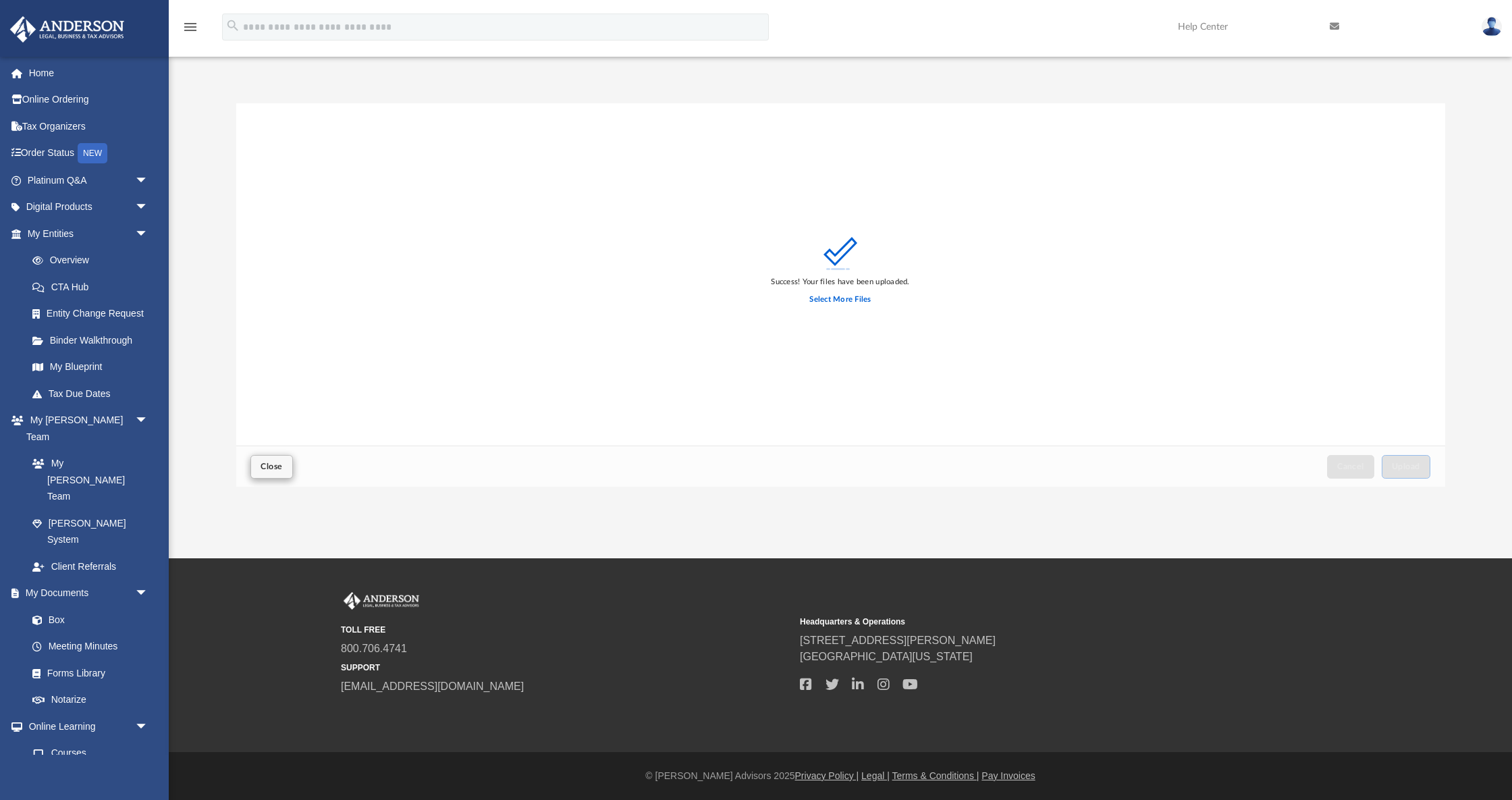
click at [264, 468] on span "Close" at bounding box center [271, 466] width 21 height 8
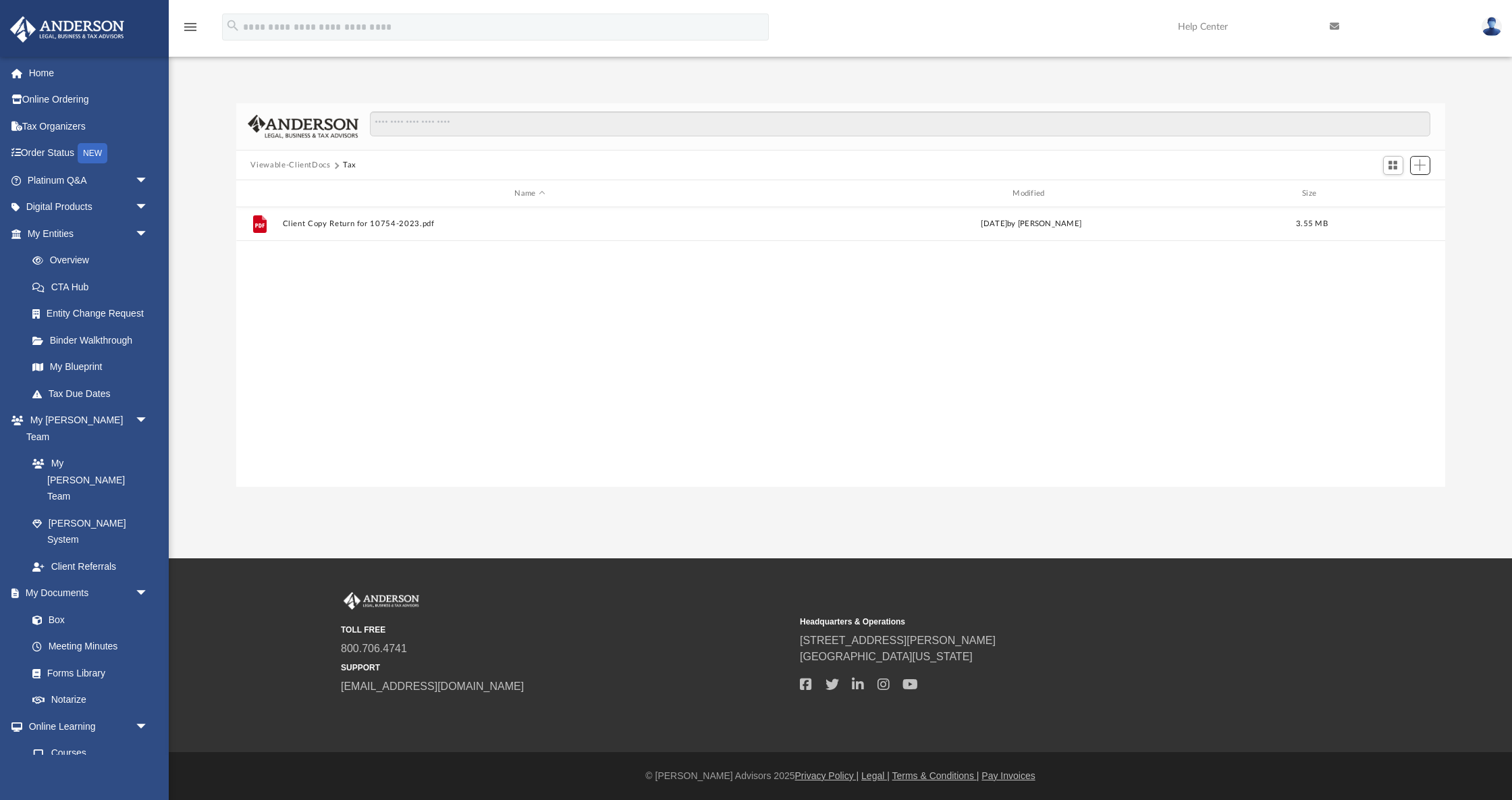
scroll to position [307, 1209]
click at [135, 580] on span "arrow_drop_down" at bounding box center [149, 593] width 27 height 27
click at [306, 164] on button "Viewable-ClientDocs" at bounding box center [290, 165] width 80 height 12
